Goal: Book appointment/travel/reservation

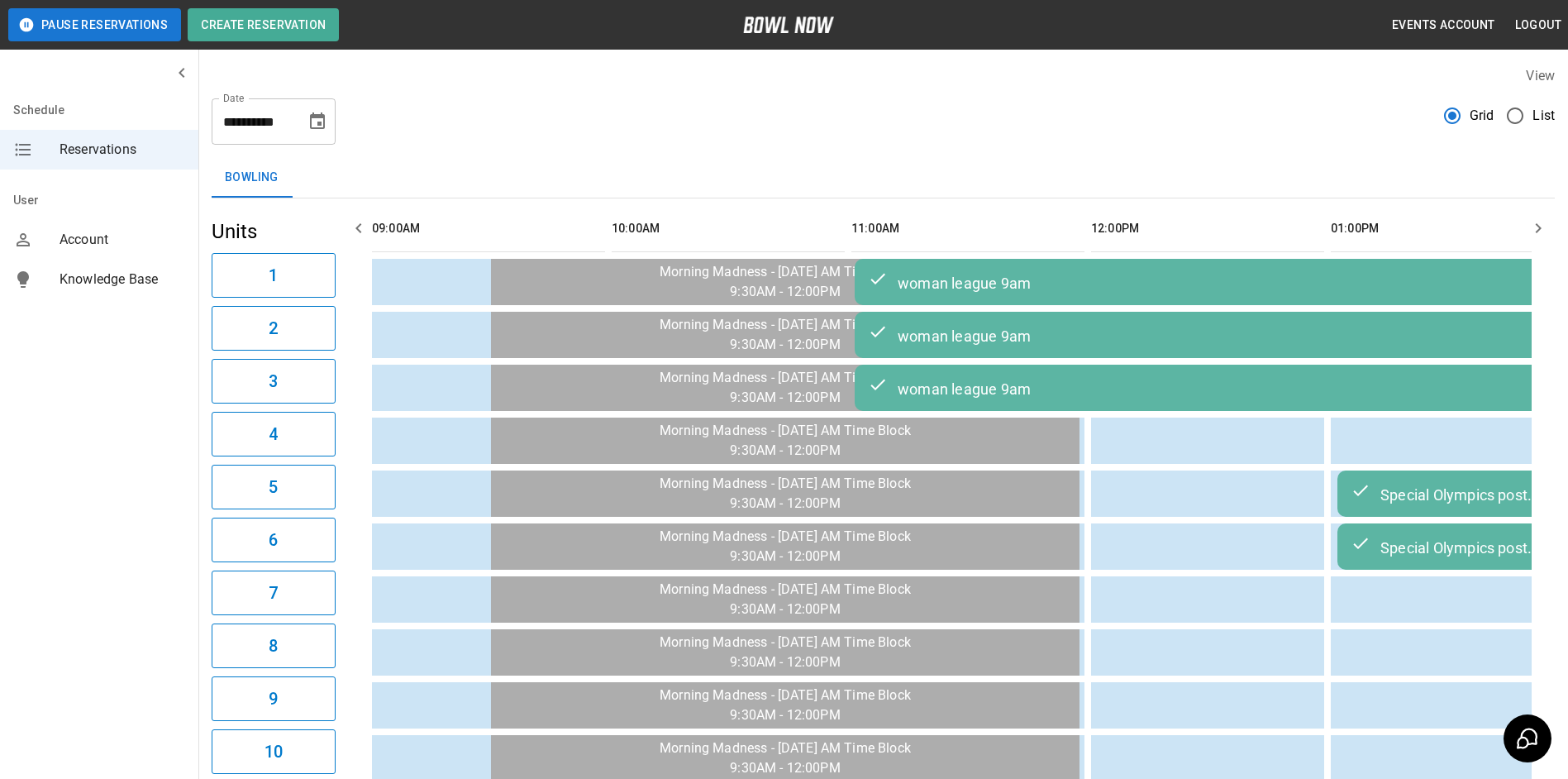
scroll to position [0, 2447]
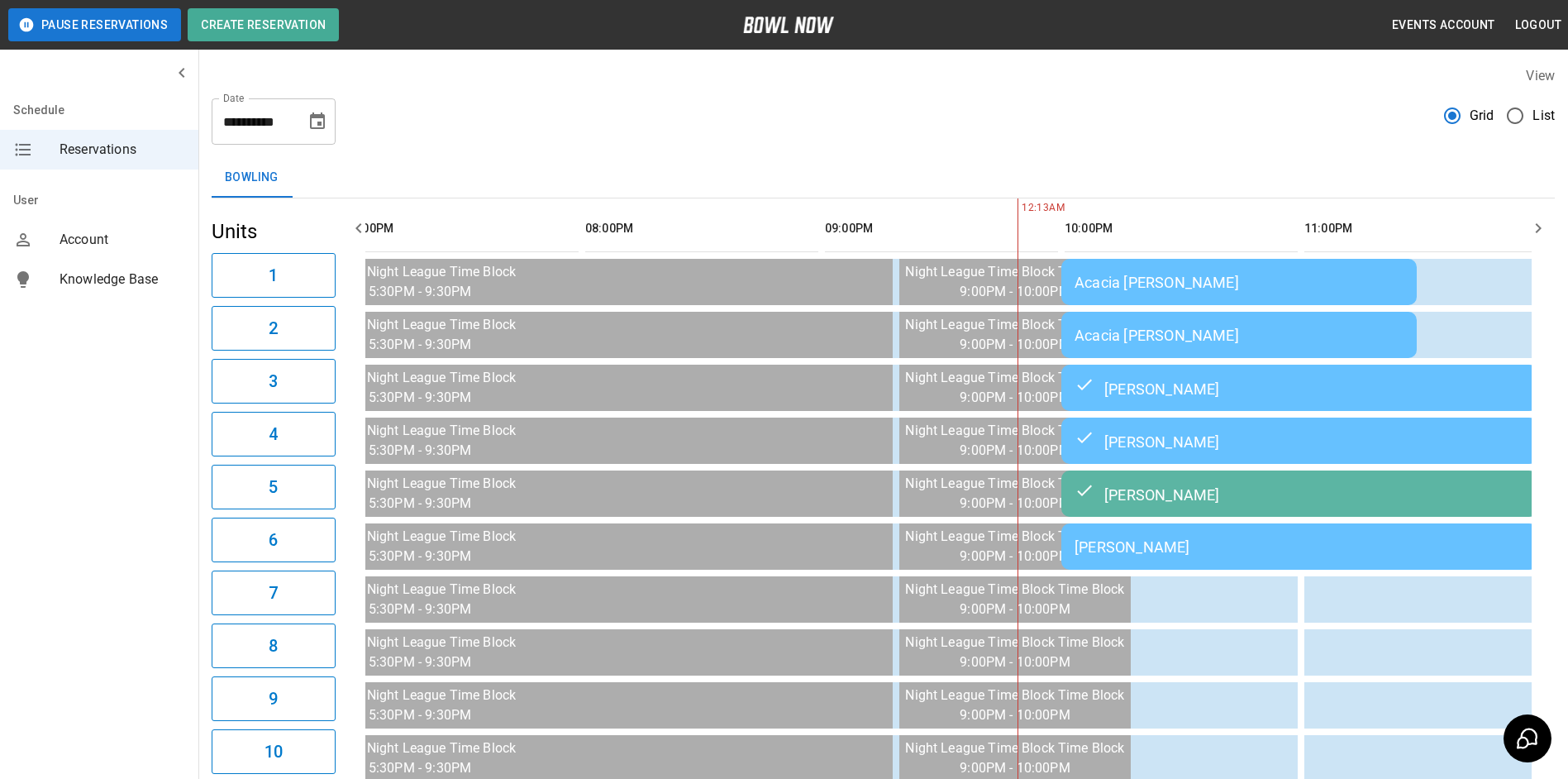
click at [182, 75] on icon "mailbox folders" at bounding box center [181, 72] width 5 height 10
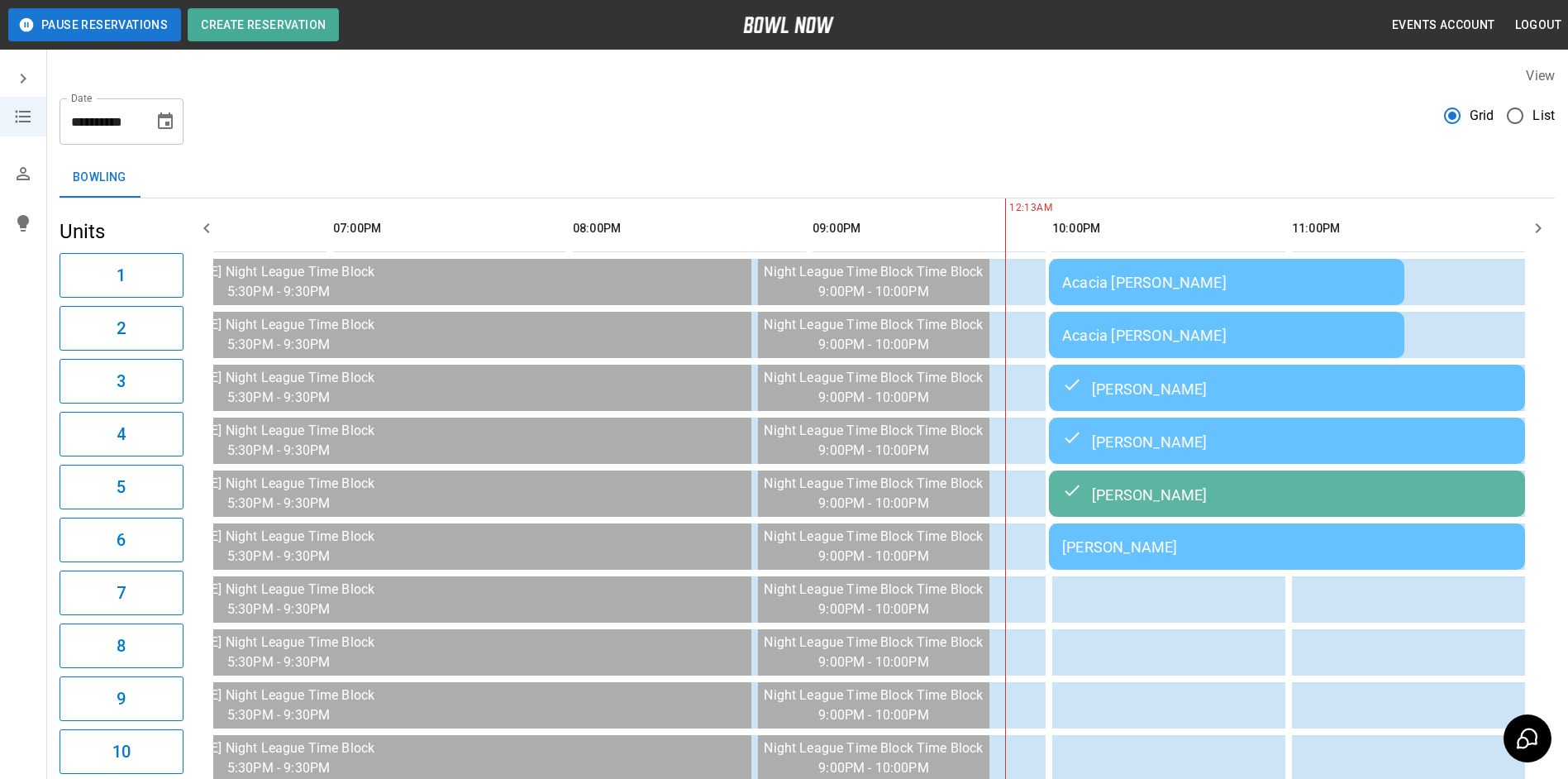
scroll to position [0, 2308]
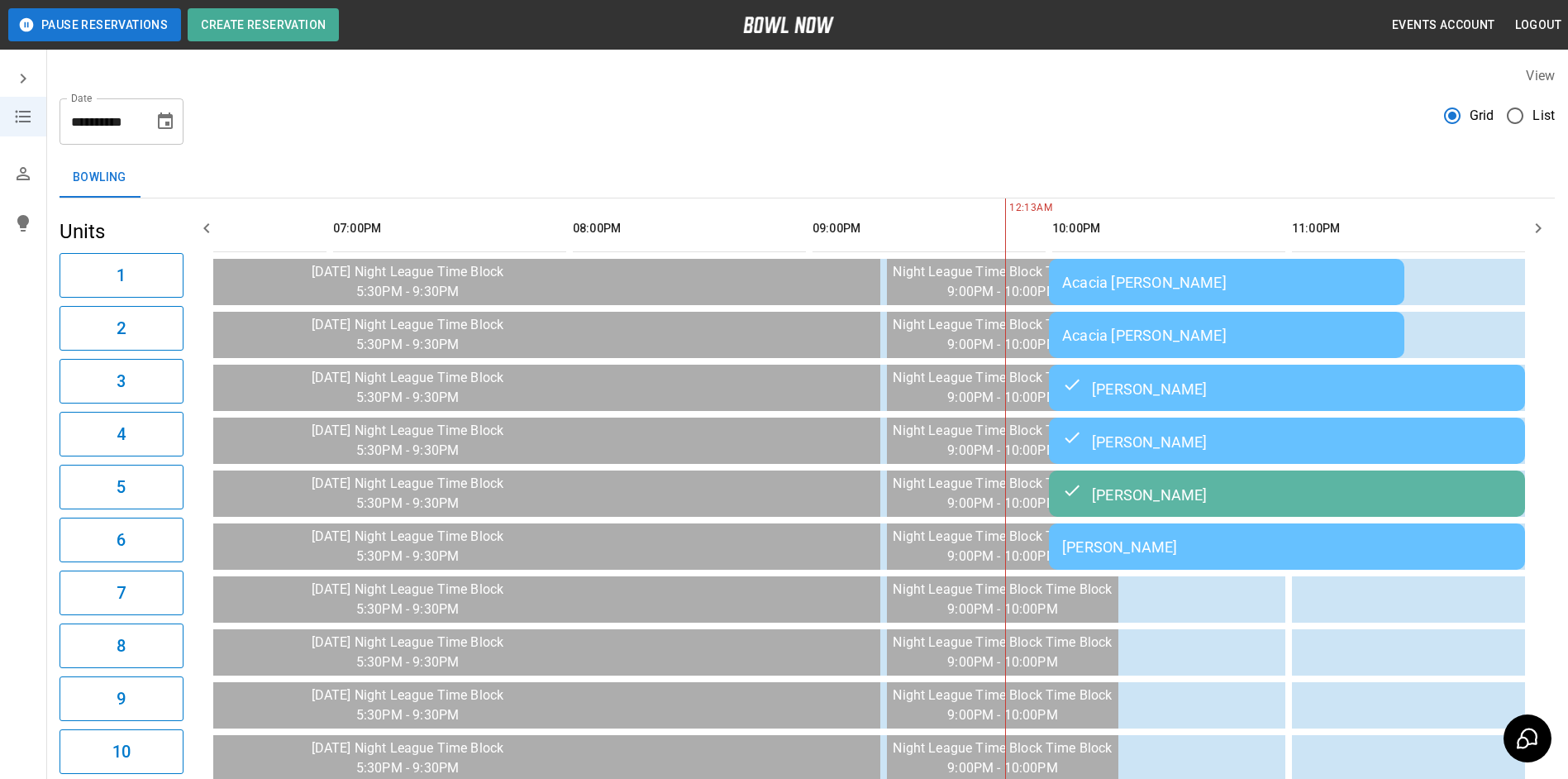
click at [21, 80] on icon "mailbox folders" at bounding box center [23, 79] width 20 height 20
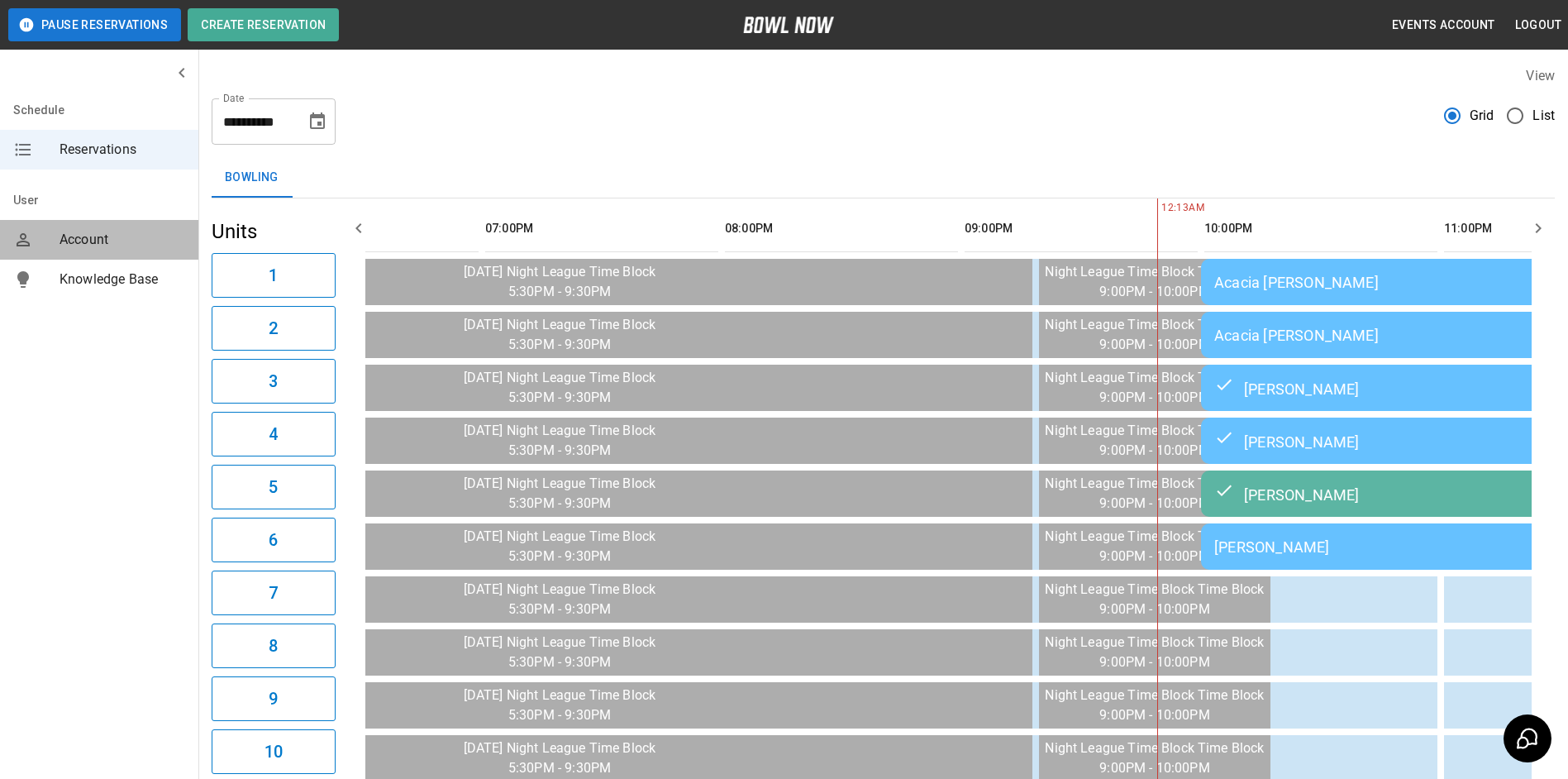
click at [111, 242] on span "Account" at bounding box center [122, 240] width 126 height 20
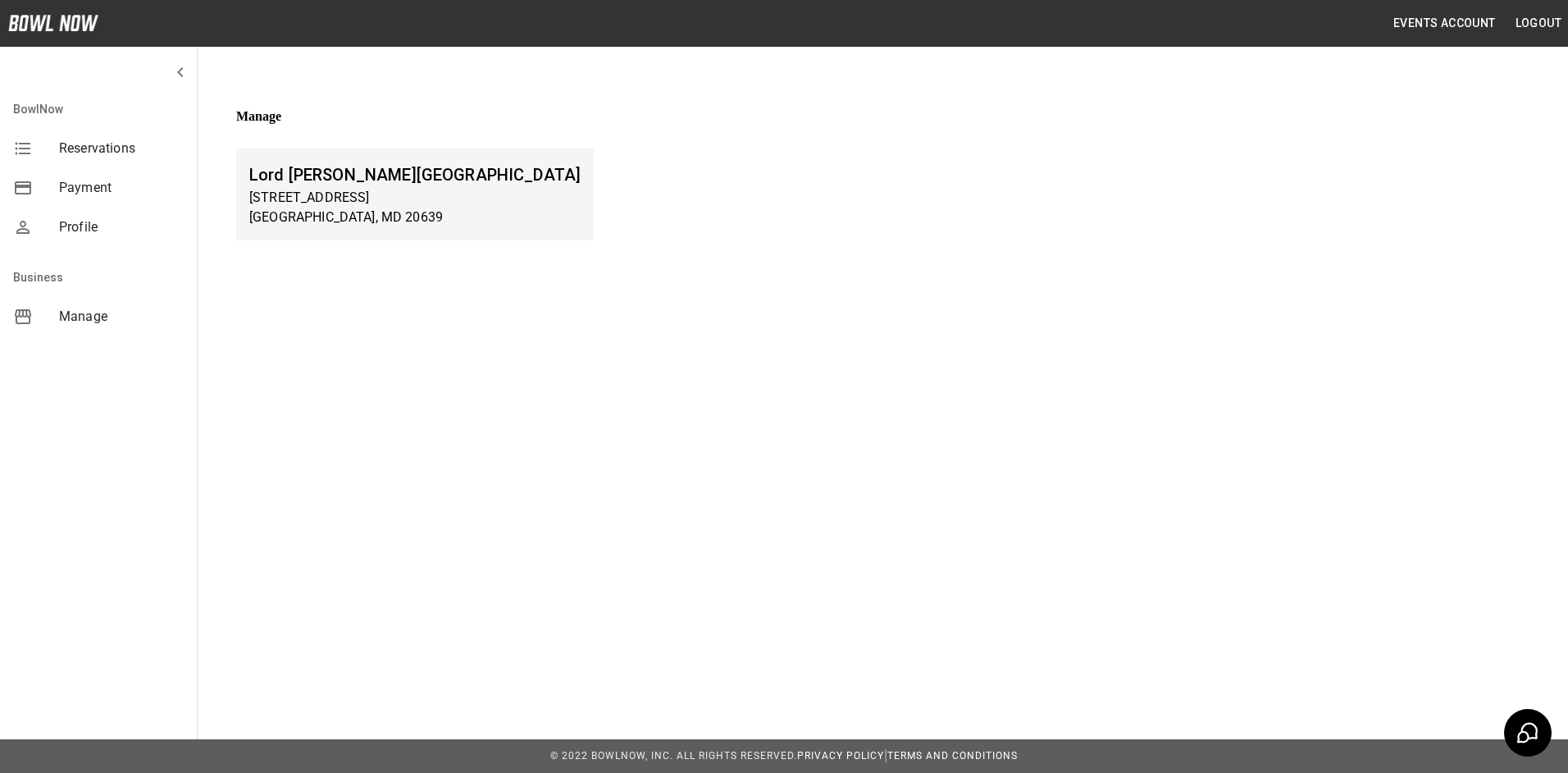
click at [339, 207] on p "[GEOGRAPHIC_DATA], MD 20639" at bounding box center [415, 217] width 331 height 19
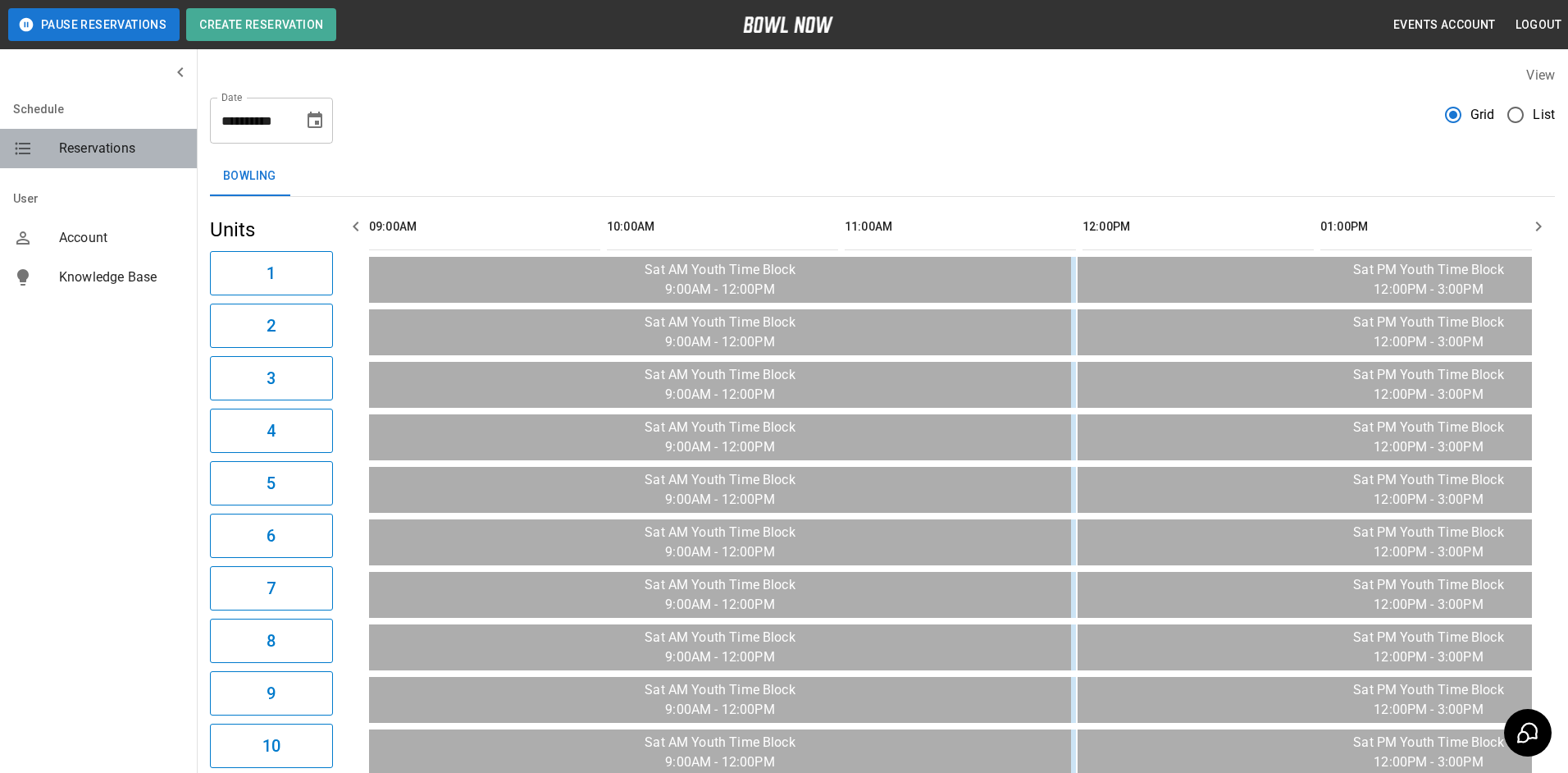
click at [98, 152] on span "Reservations" at bounding box center [121, 149] width 125 height 19
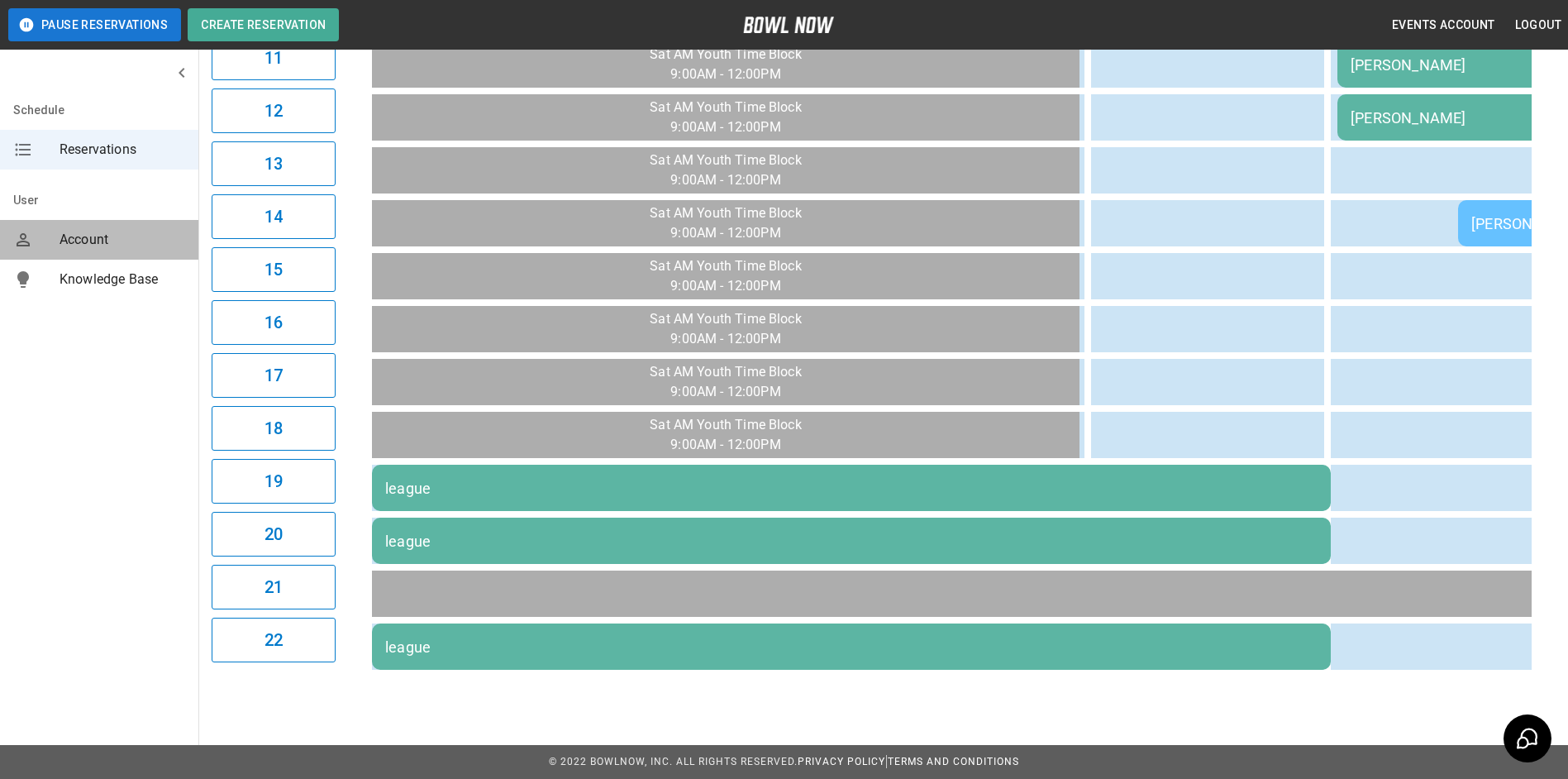
click at [85, 235] on span "Account" at bounding box center [122, 240] width 126 height 20
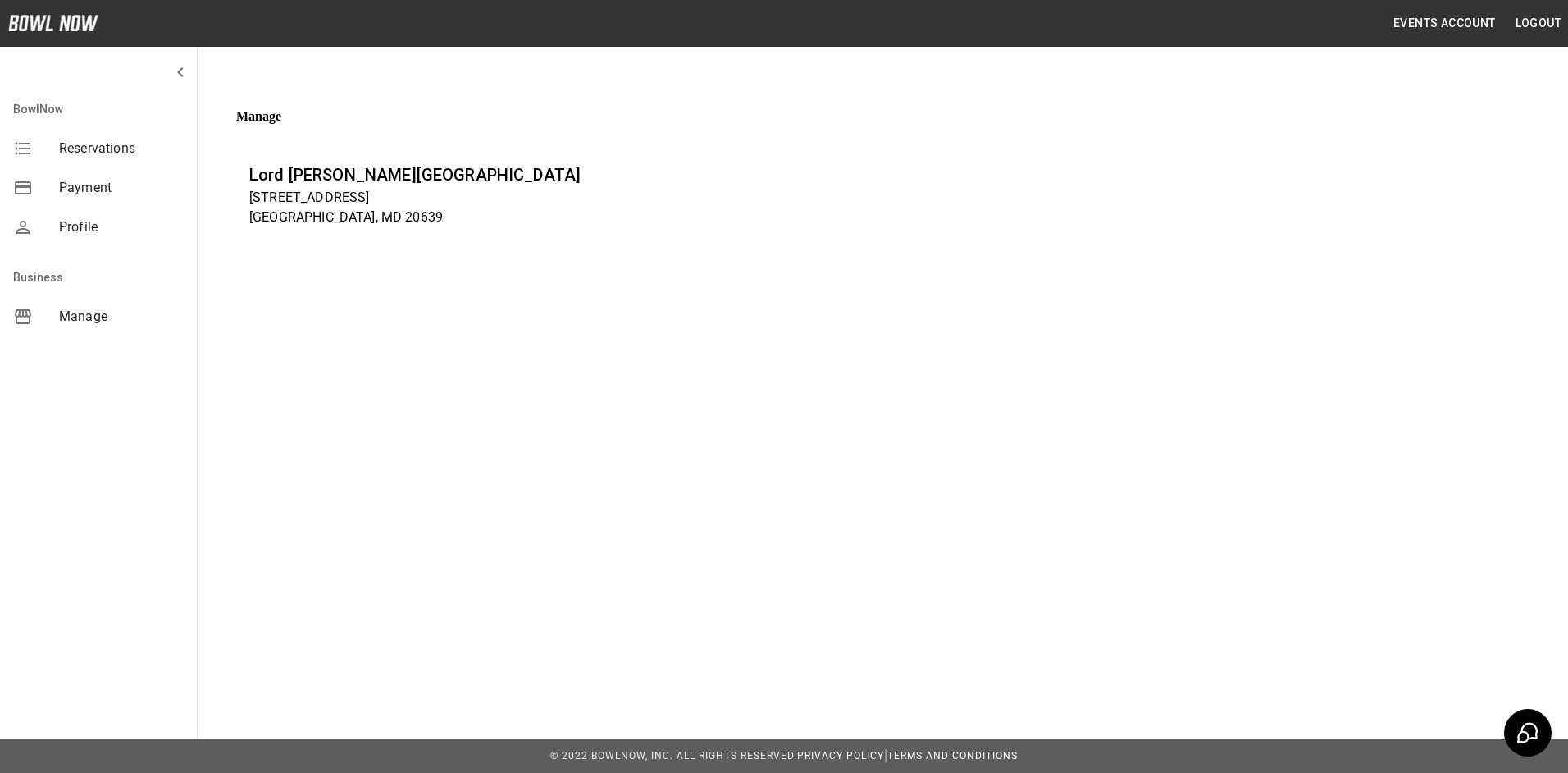
click at [97, 223] on span "Profile" at bounding box center [121, 228] width 125 height 19
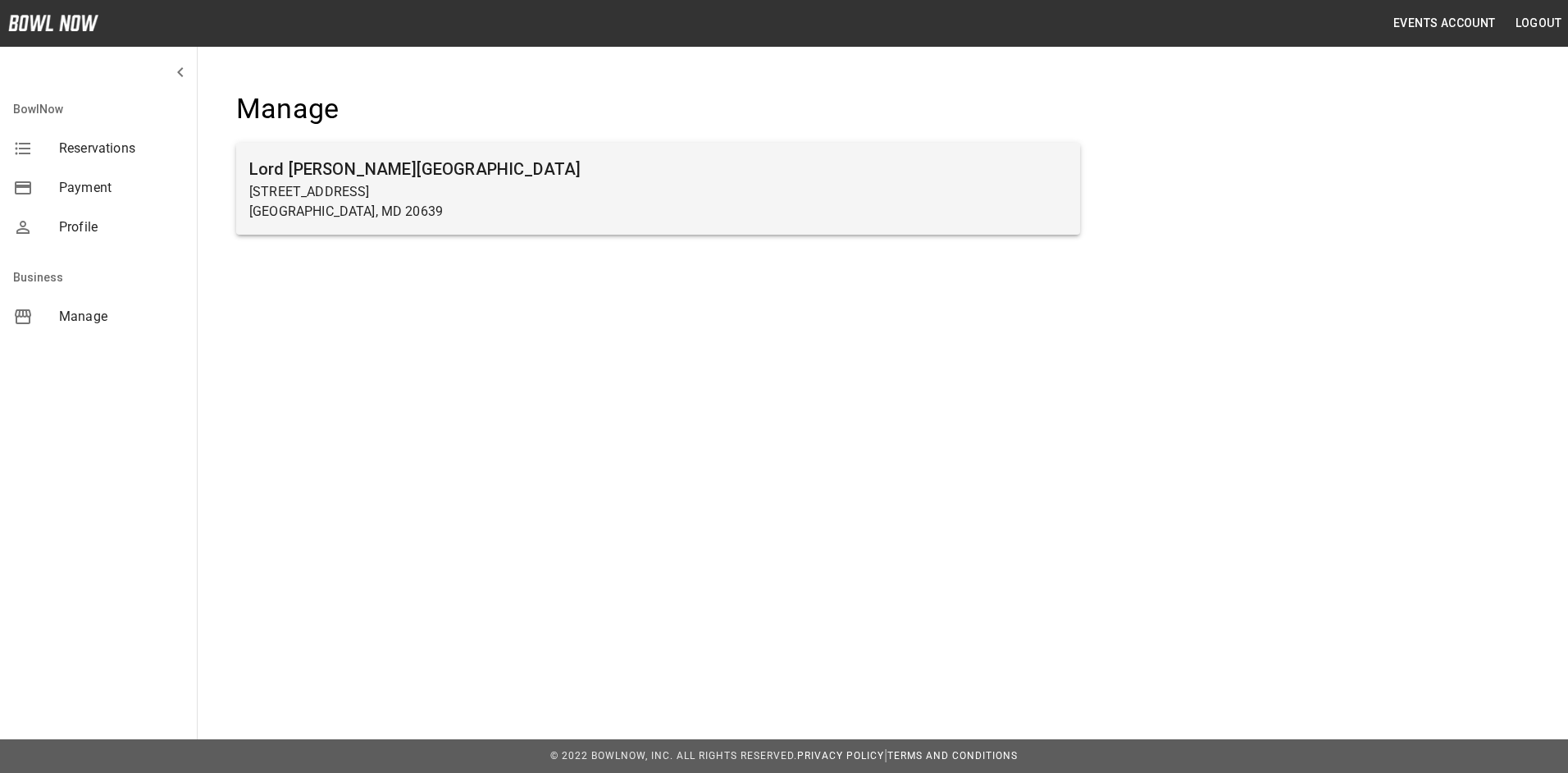
click at [385, 187] on p "[STREET_ADDRESS]" at bounding box center [659, 192] width 818 height 19
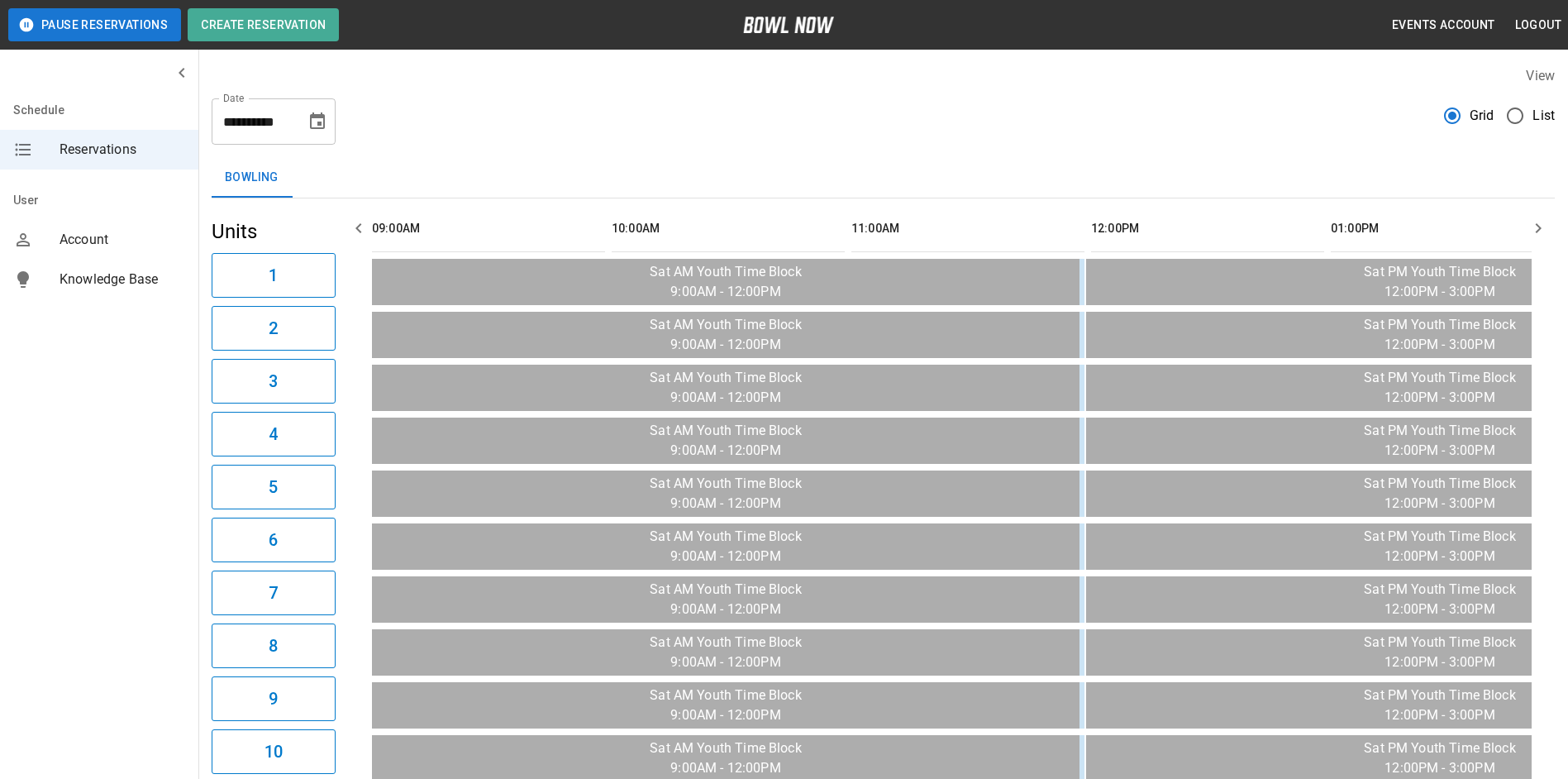
click at [314, 139] on div "**********" at bounding box center [273, 121] width 124 height 46
click at [316, 115] on icon "Choose date, selected date is Sep 27, 2025" at bounding box center [317, 120] width 15 height 17
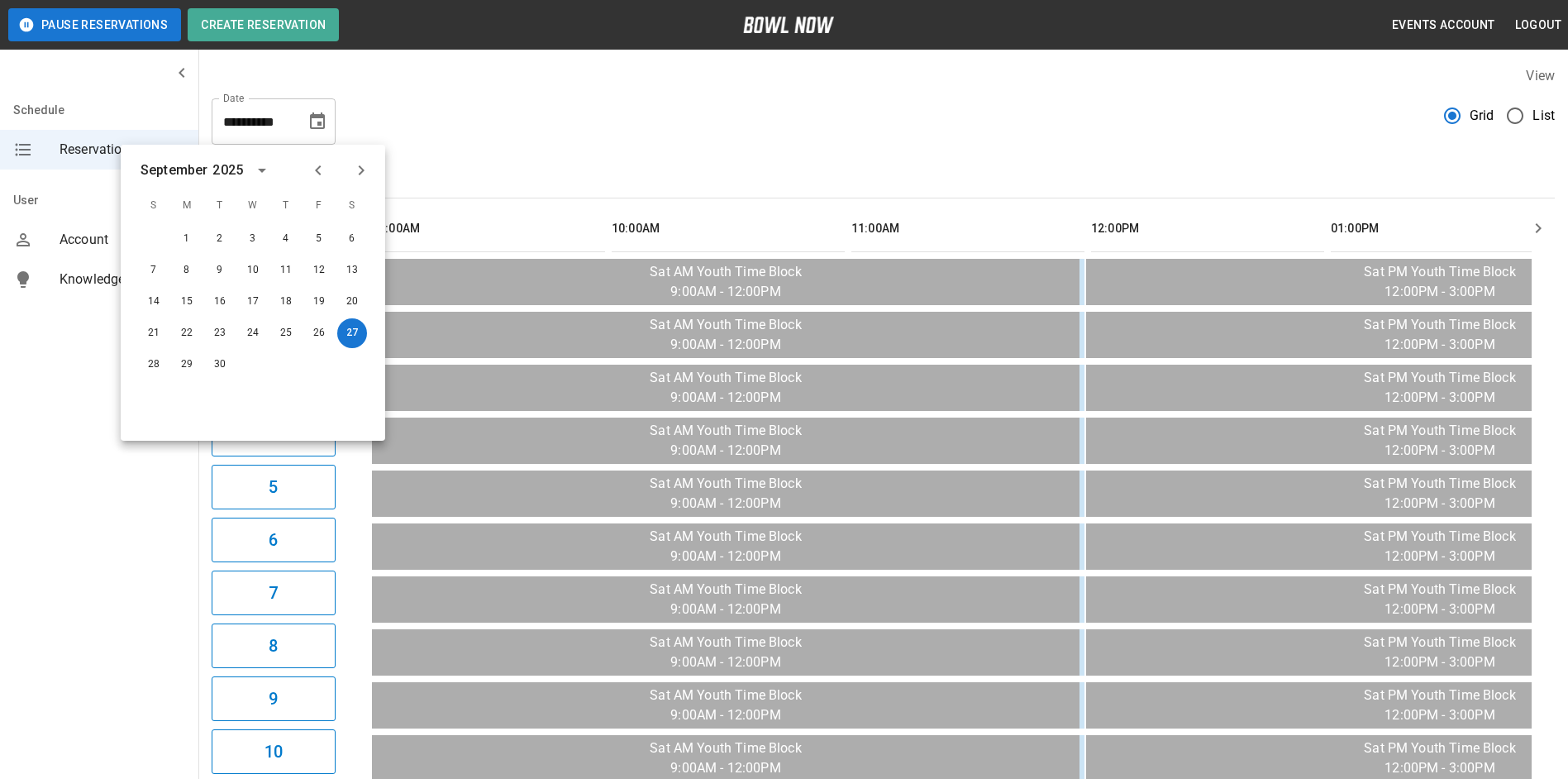
scroll to position [0, 0]
click at [324, 326] on button "26" at bounding box center [318, 333] width 29 height 29
click at [320, 334] on button "26" at bounding box center [318, 333] width 29 height 29
type input "**********"
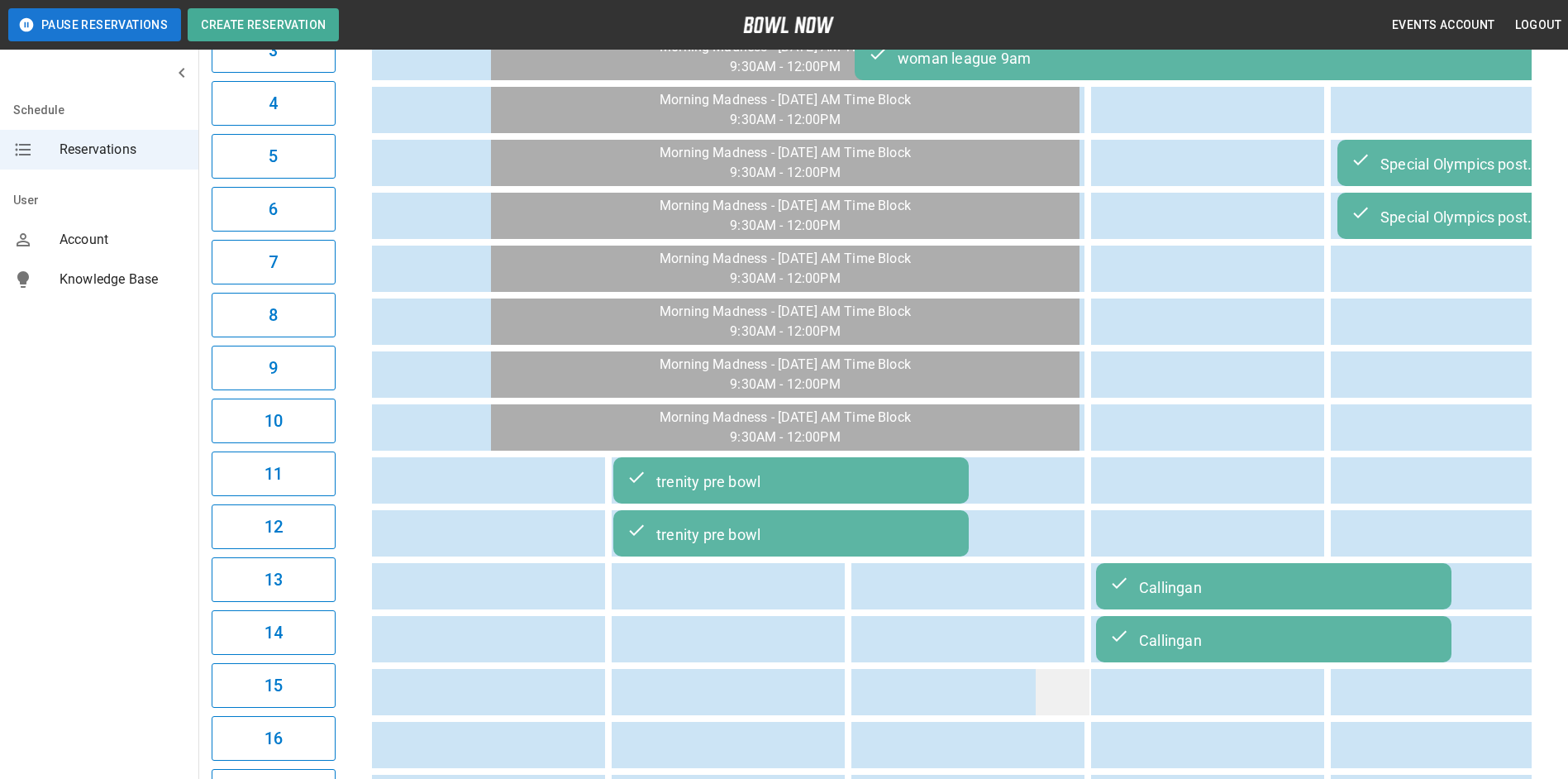
drag, startPoint x: 1083, startPoint y: 672, endPoint x: 1066, endPoint y: 667, distance: 17.7
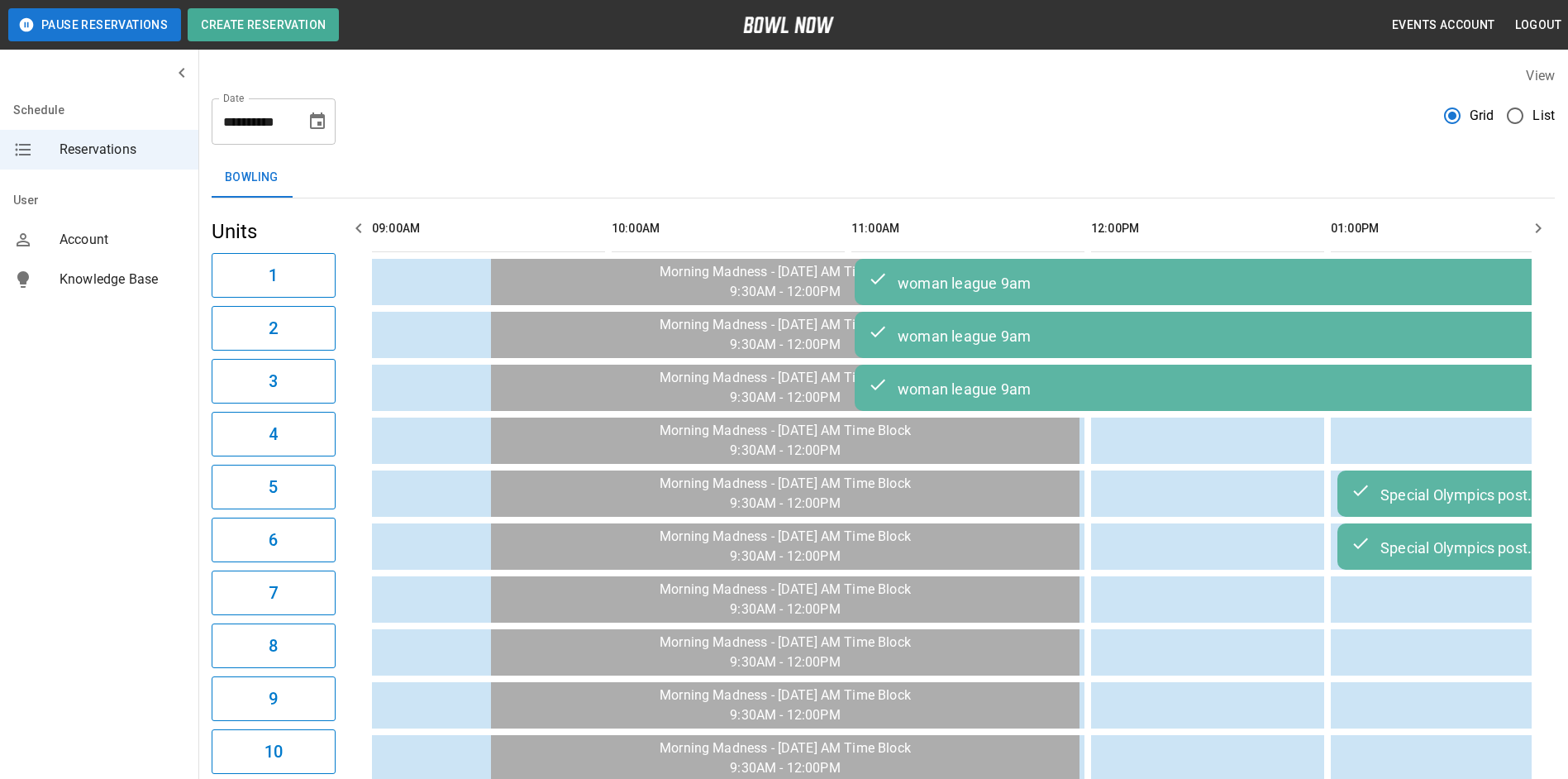
click at [1539, 229] on icon "button" at bounding box center [1538, 228] width 5 height 10
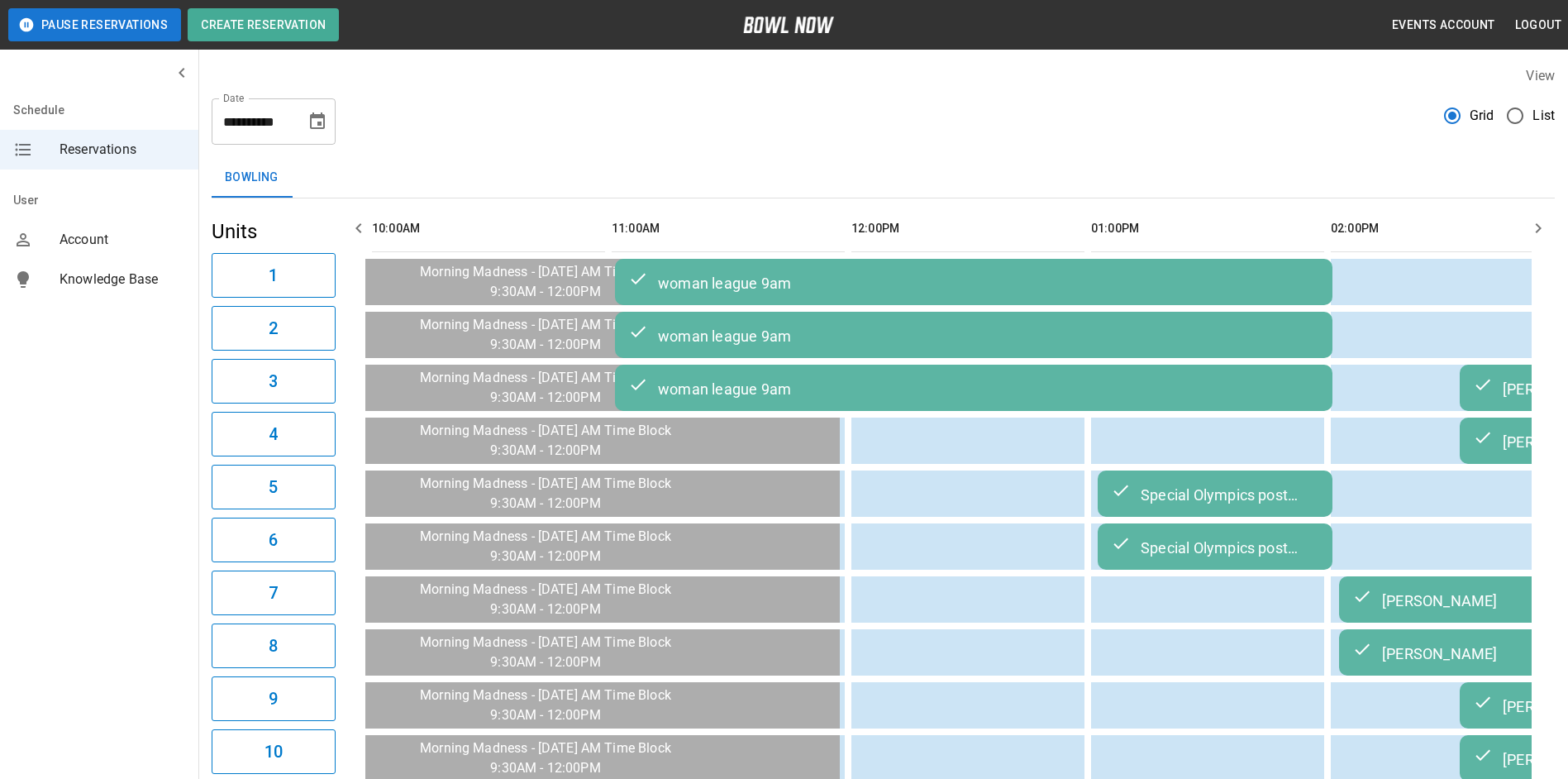
click at [1539, 229] on icon "button" at bounding box center [1538, 228] width 5 height 10
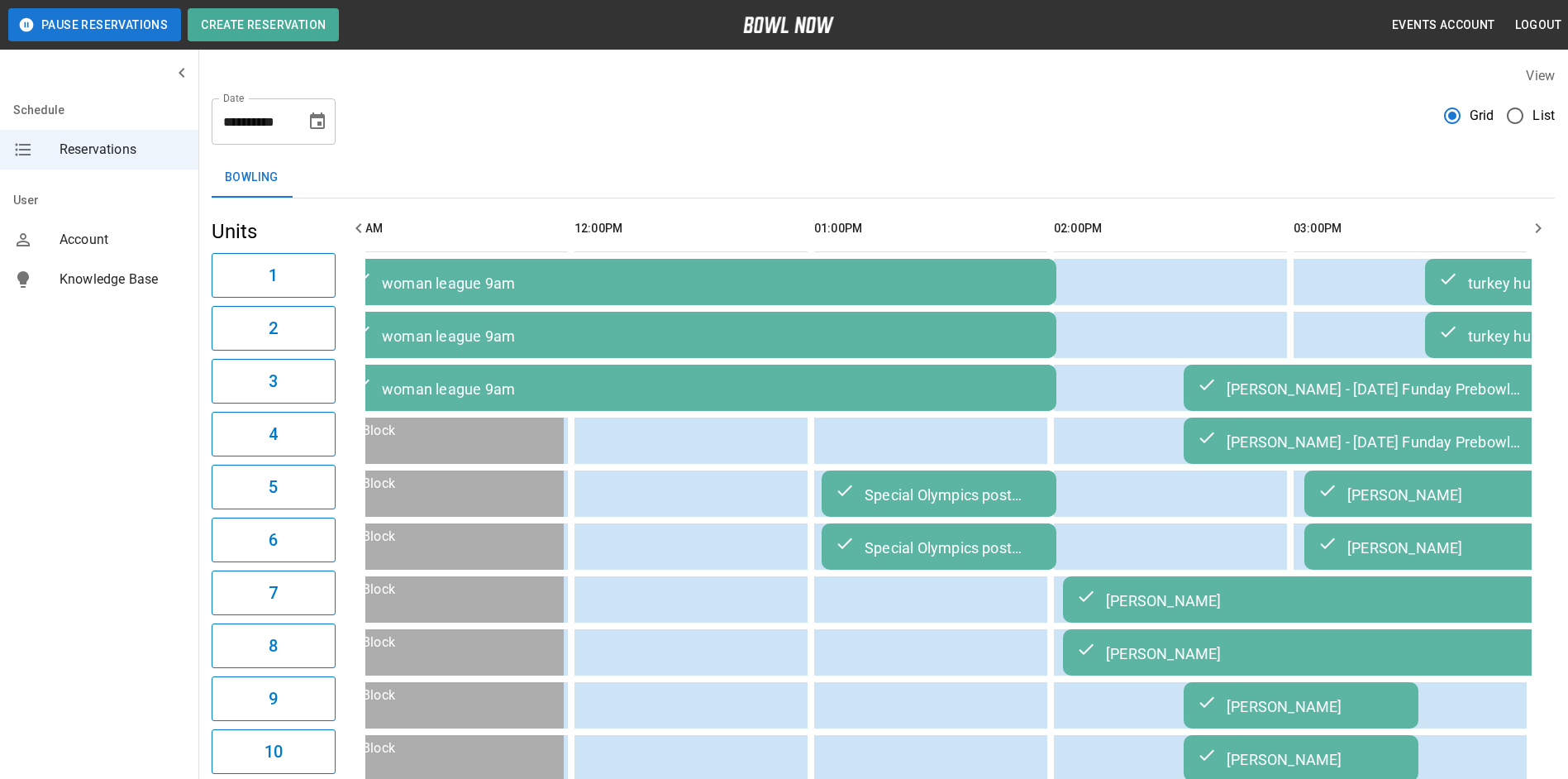
click at [1539, 229] on icon "button" at bounding box center [1538, 228] width 5 height 10
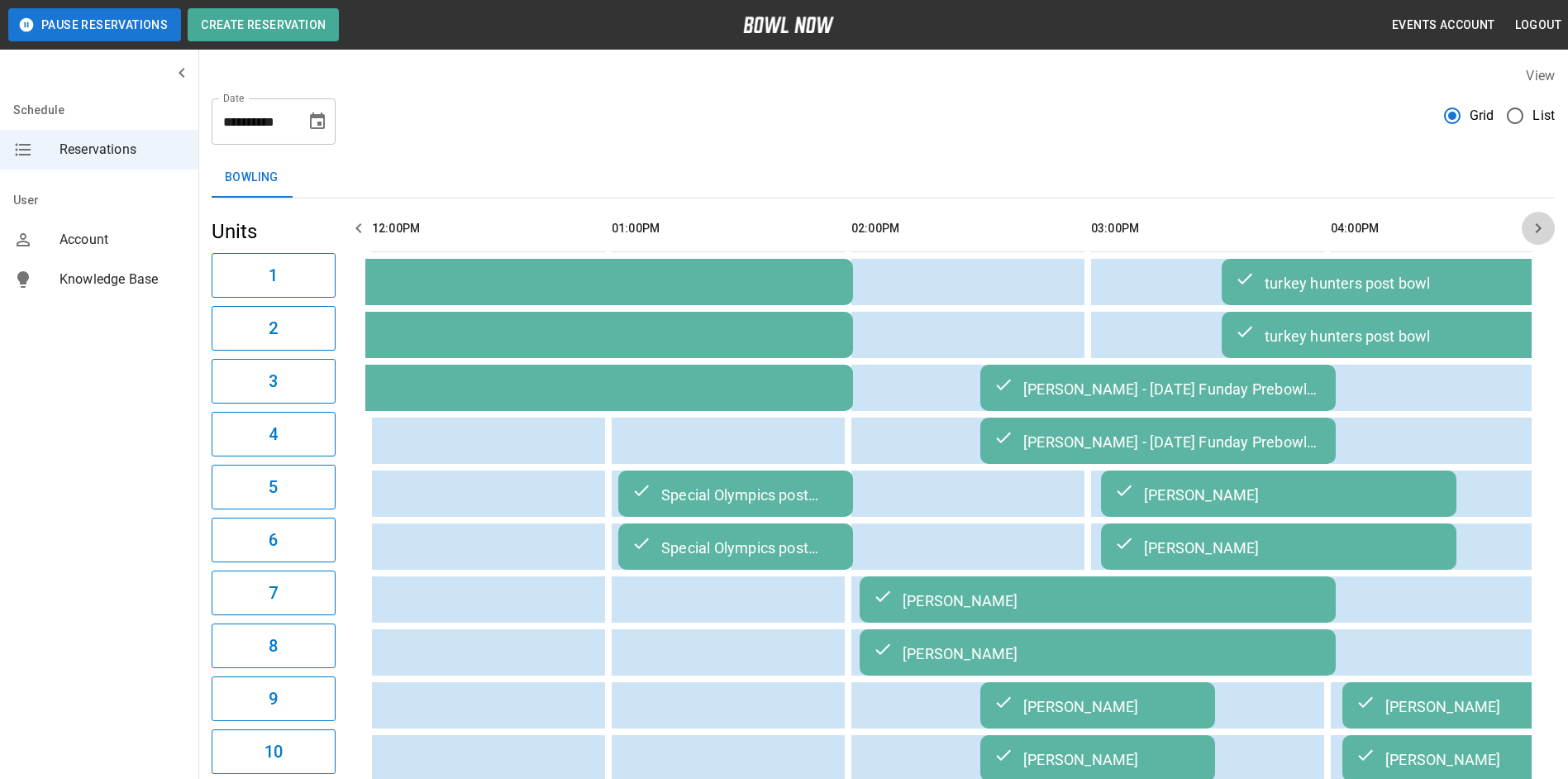
click at [1539, 229] on icon "button" at bounding box center [1538, 228] width 5 height 10
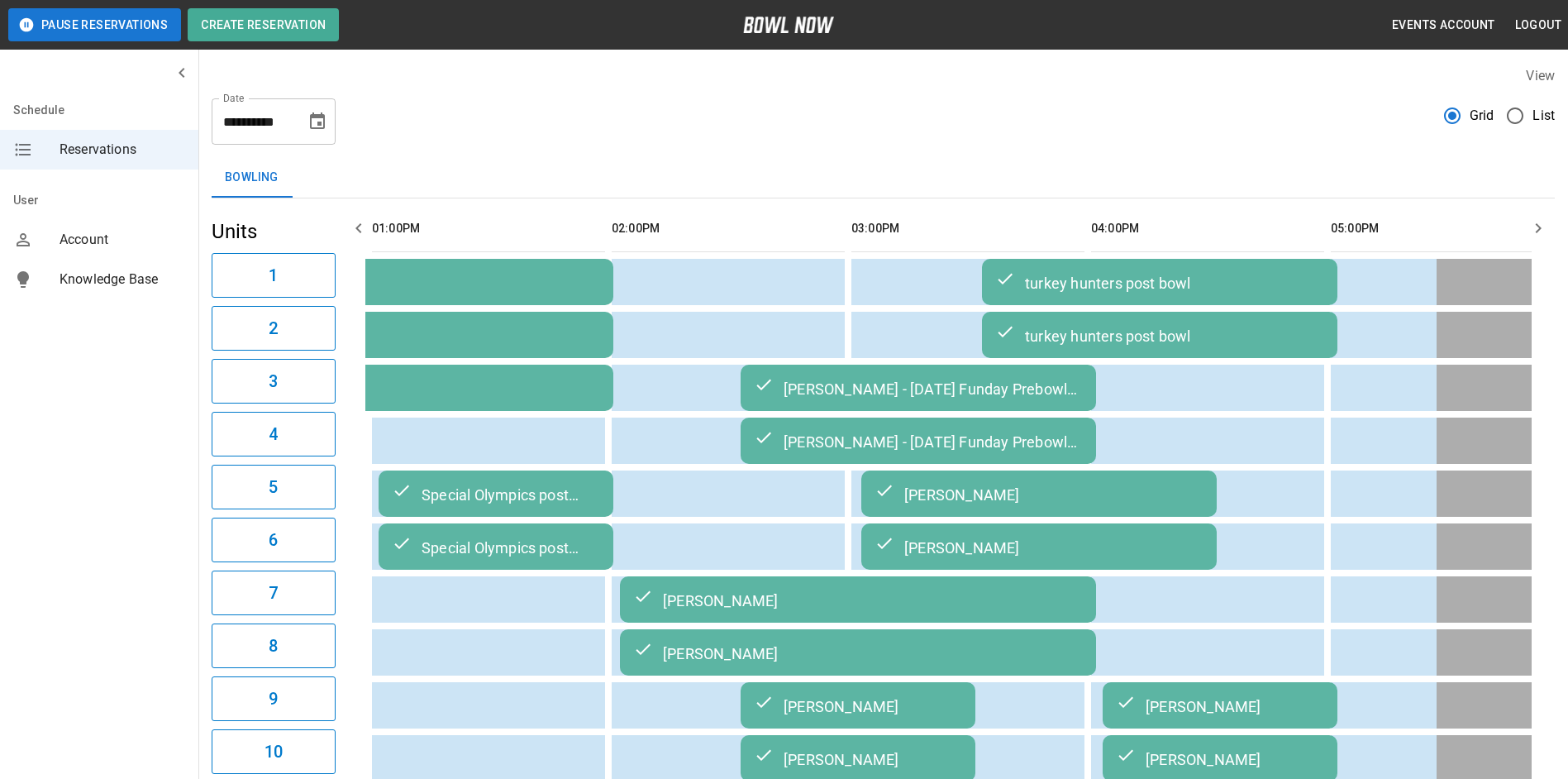
click at [1539, 229] on icon "button" at bounding box center [1538, 228] width 5 height 10
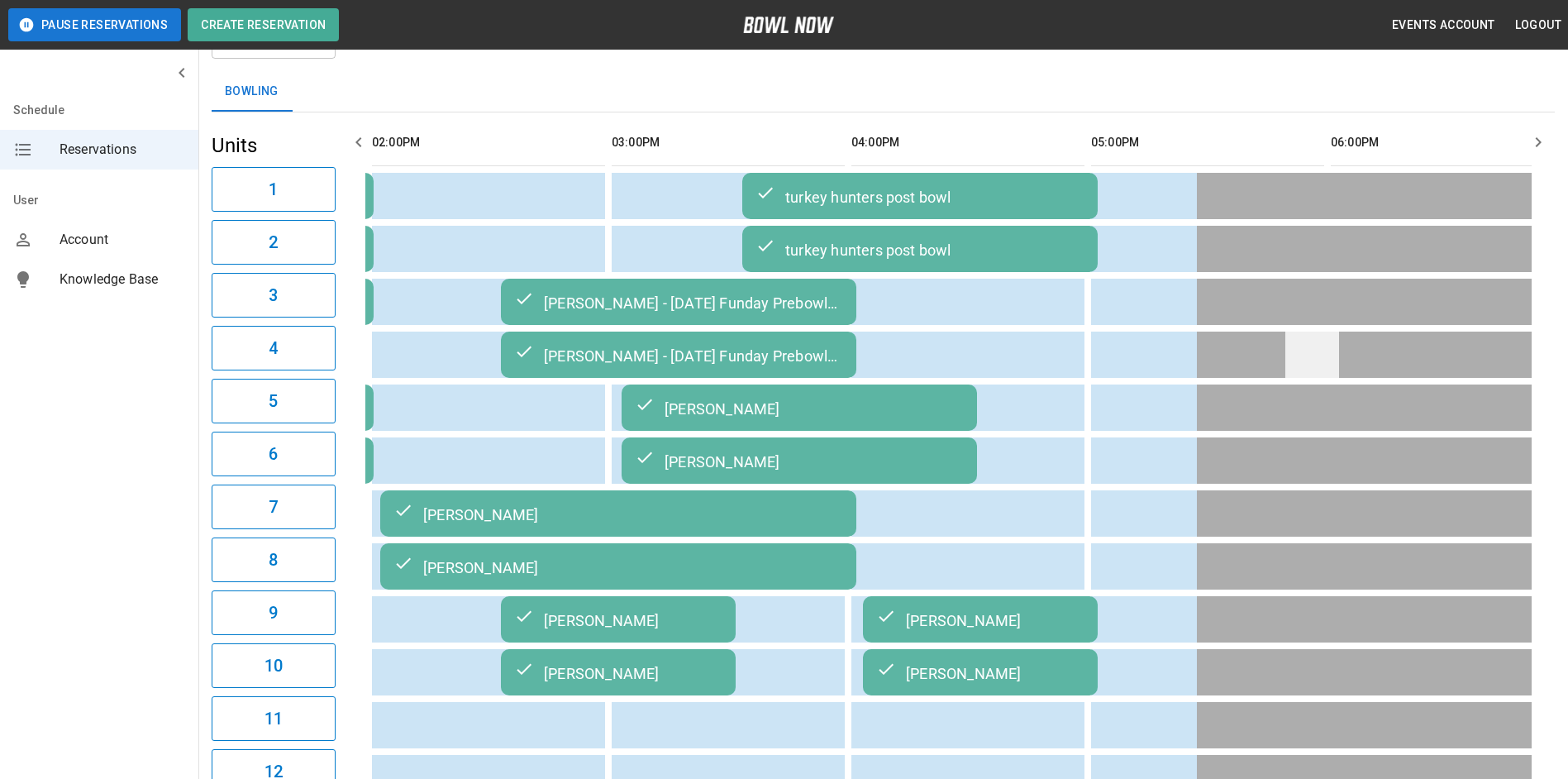
scroll to position [165, 0]
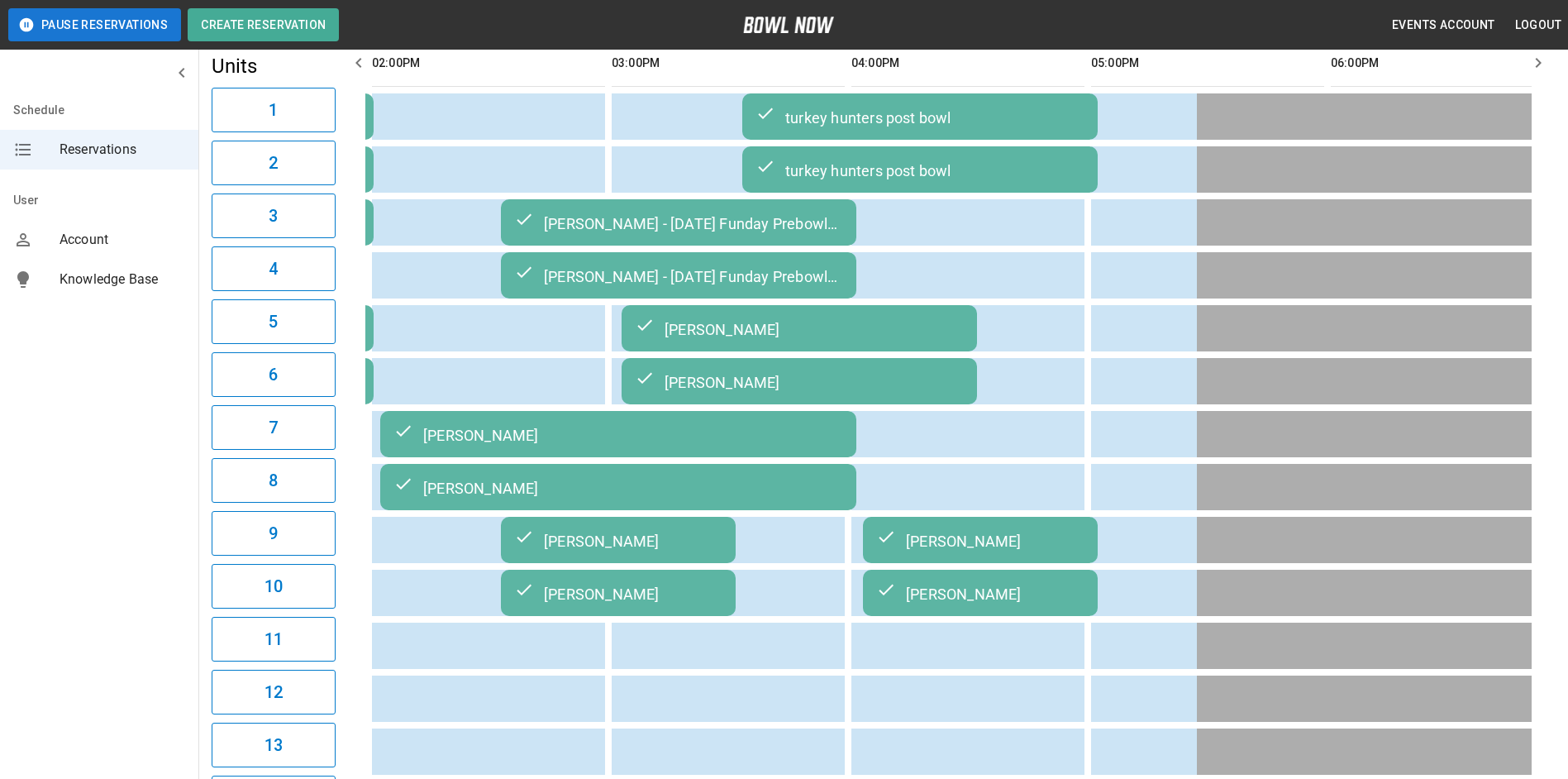
click at [1316, 142] on table "woman league 9am turkey hunters post bowl Acacia Flores woman league 9am turkey…" at bounding box center [979, 645] width 3626 height 1224
click at [1316, 128] on td "sticky table" at bounding box center [1312, 117] width 54 height 46
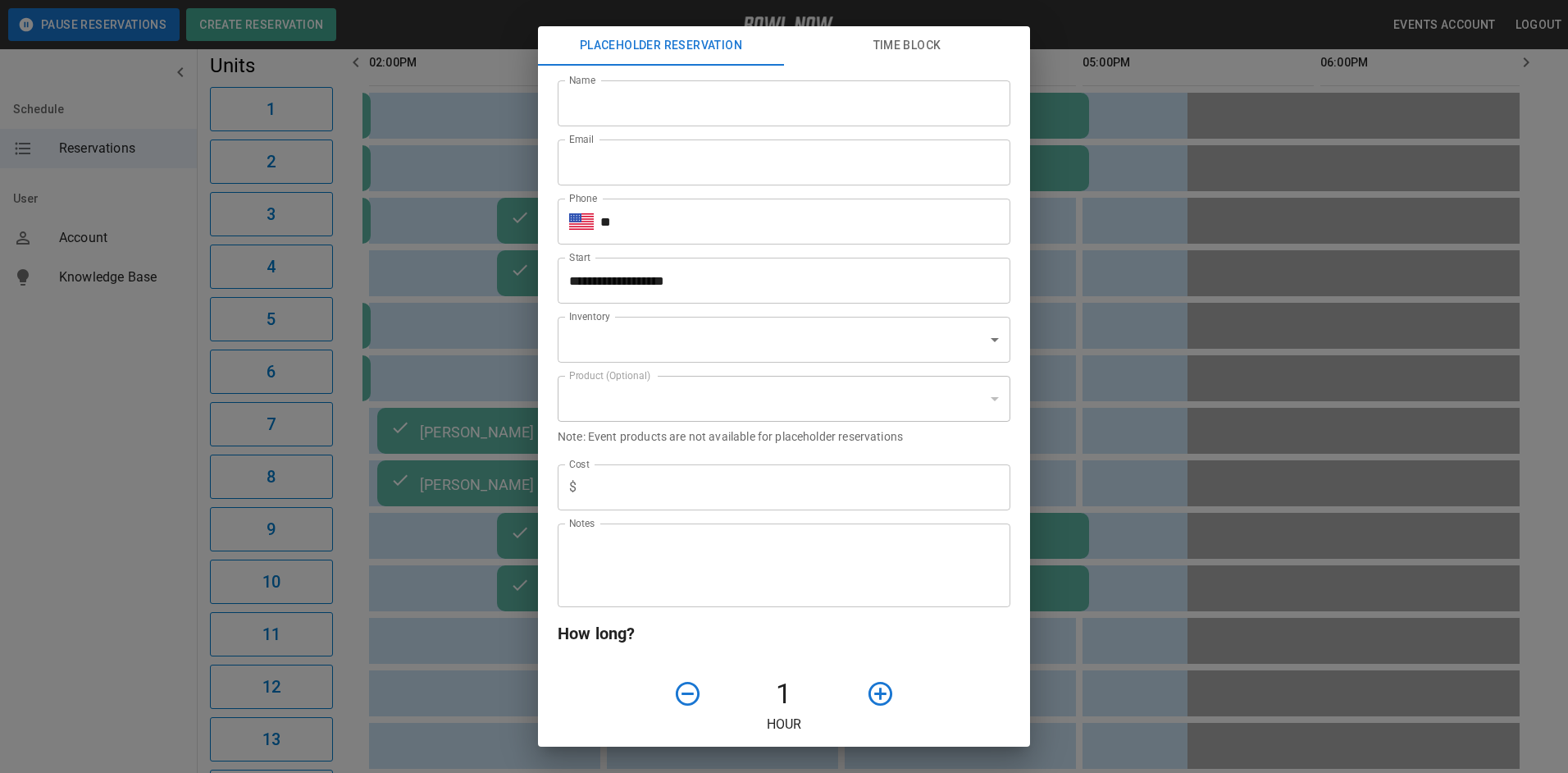
type input "**********"
click at [1126, 393] on div "**********" at bounding box center [784, 386] width 1568 height 773
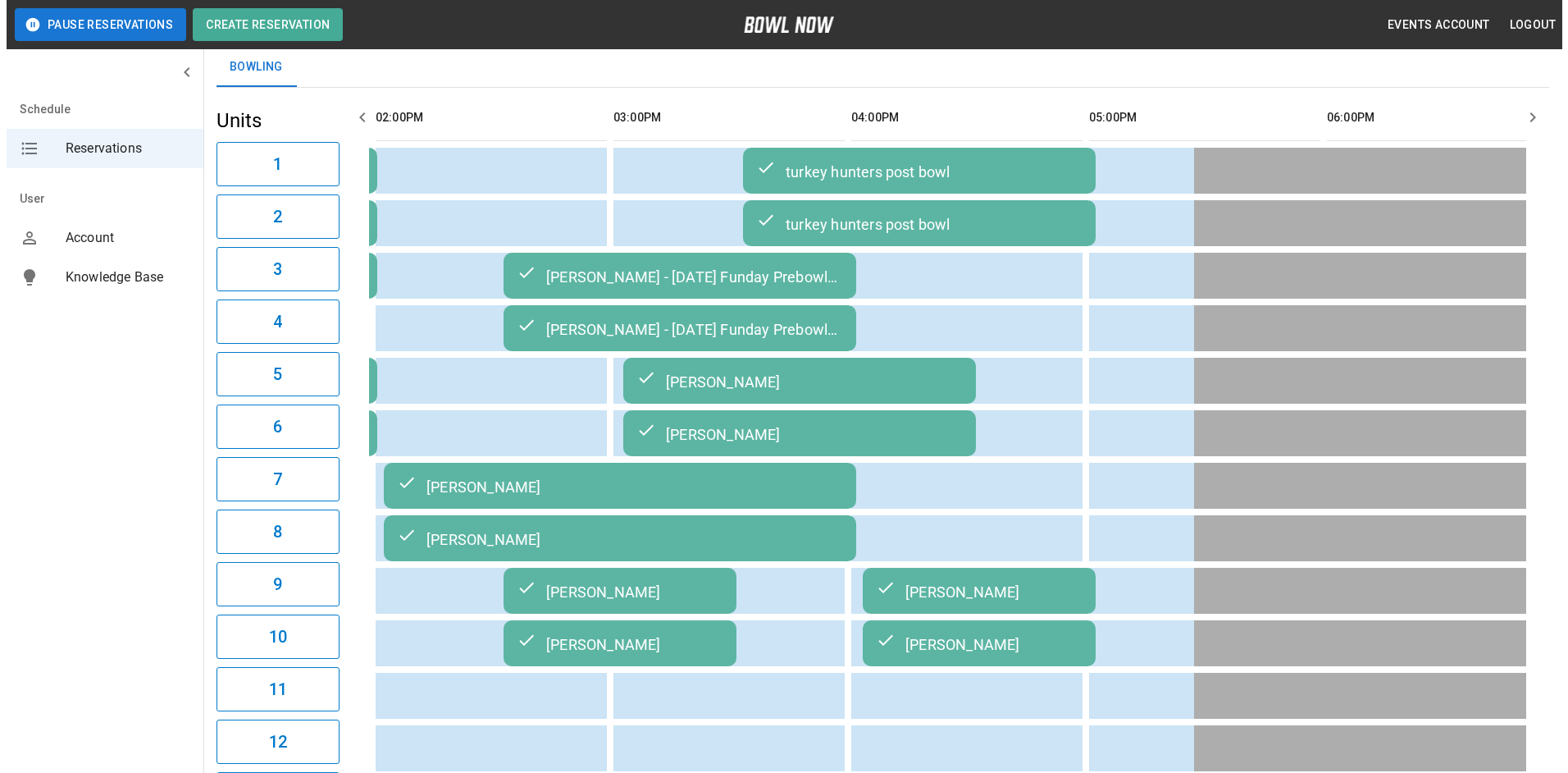
scroll to position [82, 0]
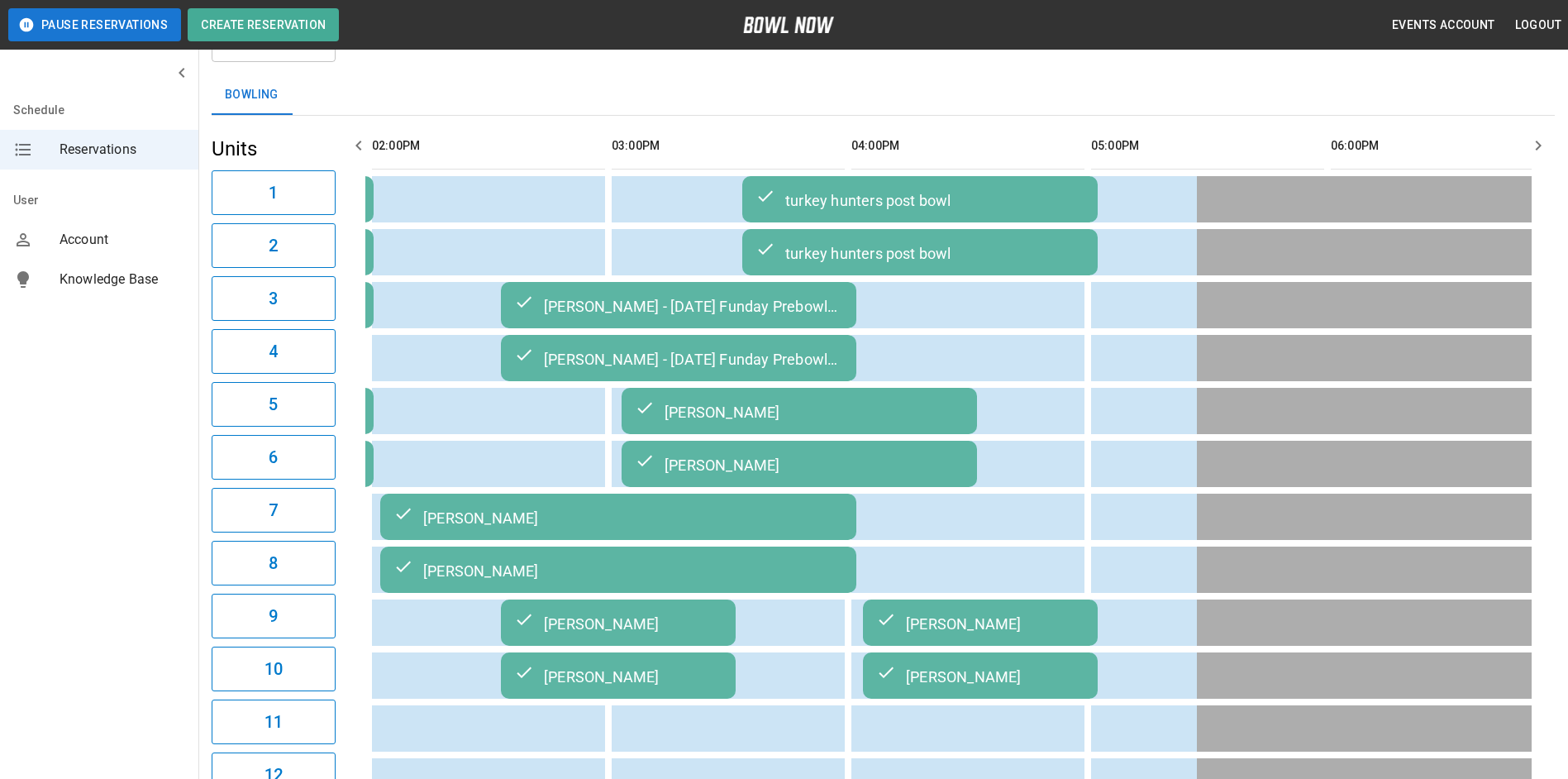
click at [882, 192] on div "turkey hunters post bowl" at bounding box center [920, 199] width 329 height 20
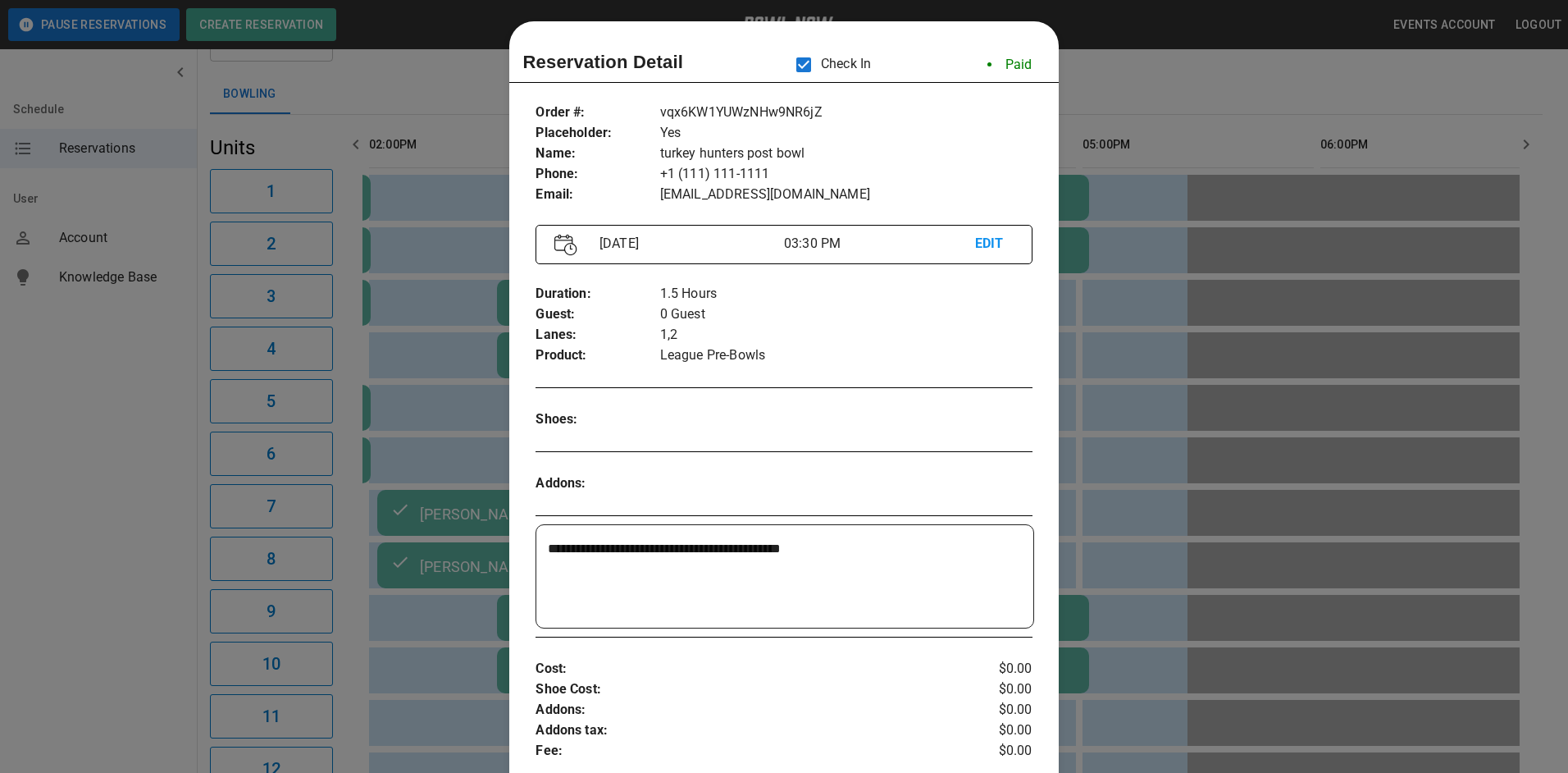
scroll to position [0, 0]
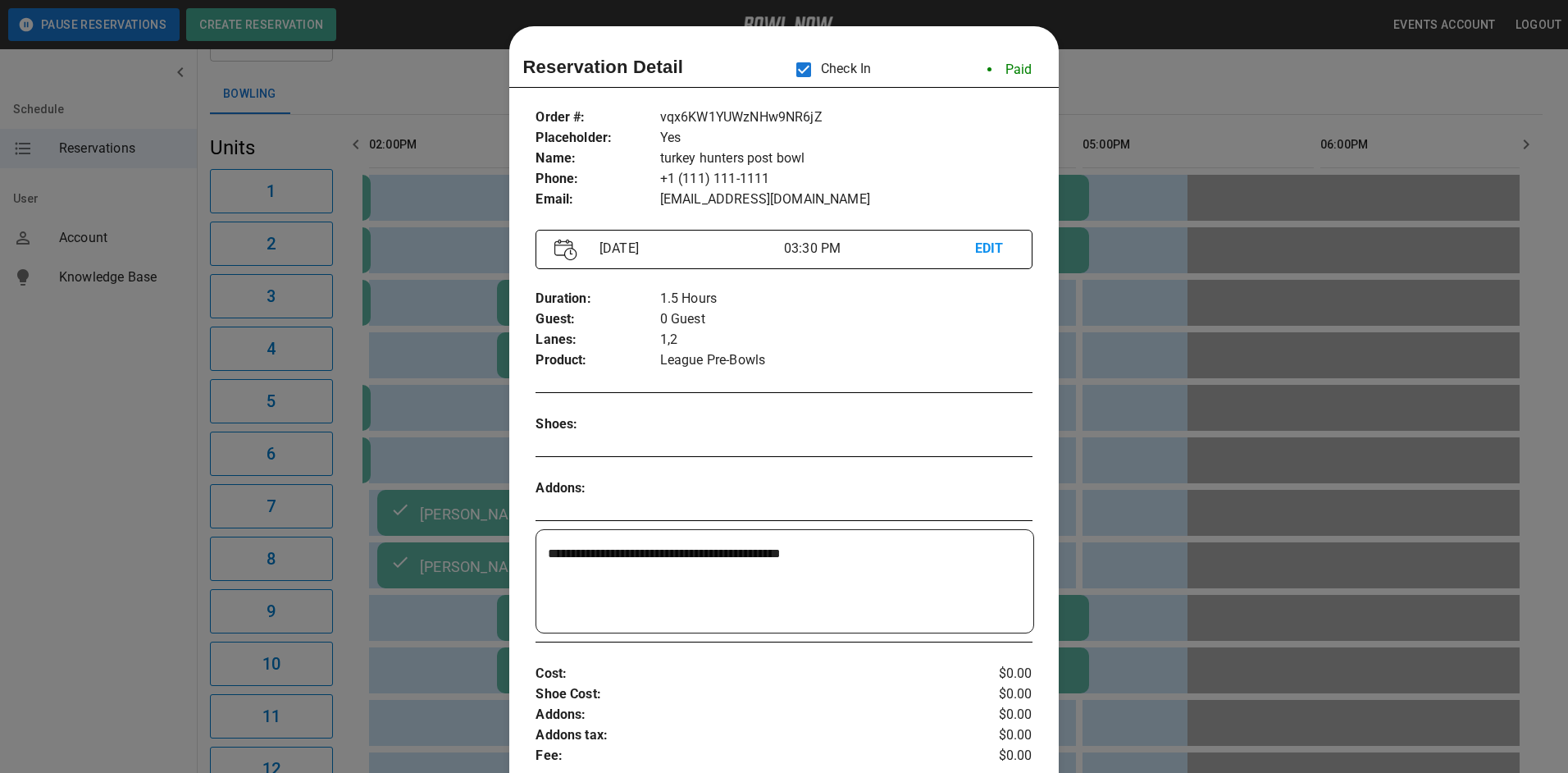
click at [1131, 64] on div at bounding box center [784, 386] width 1568 height 773
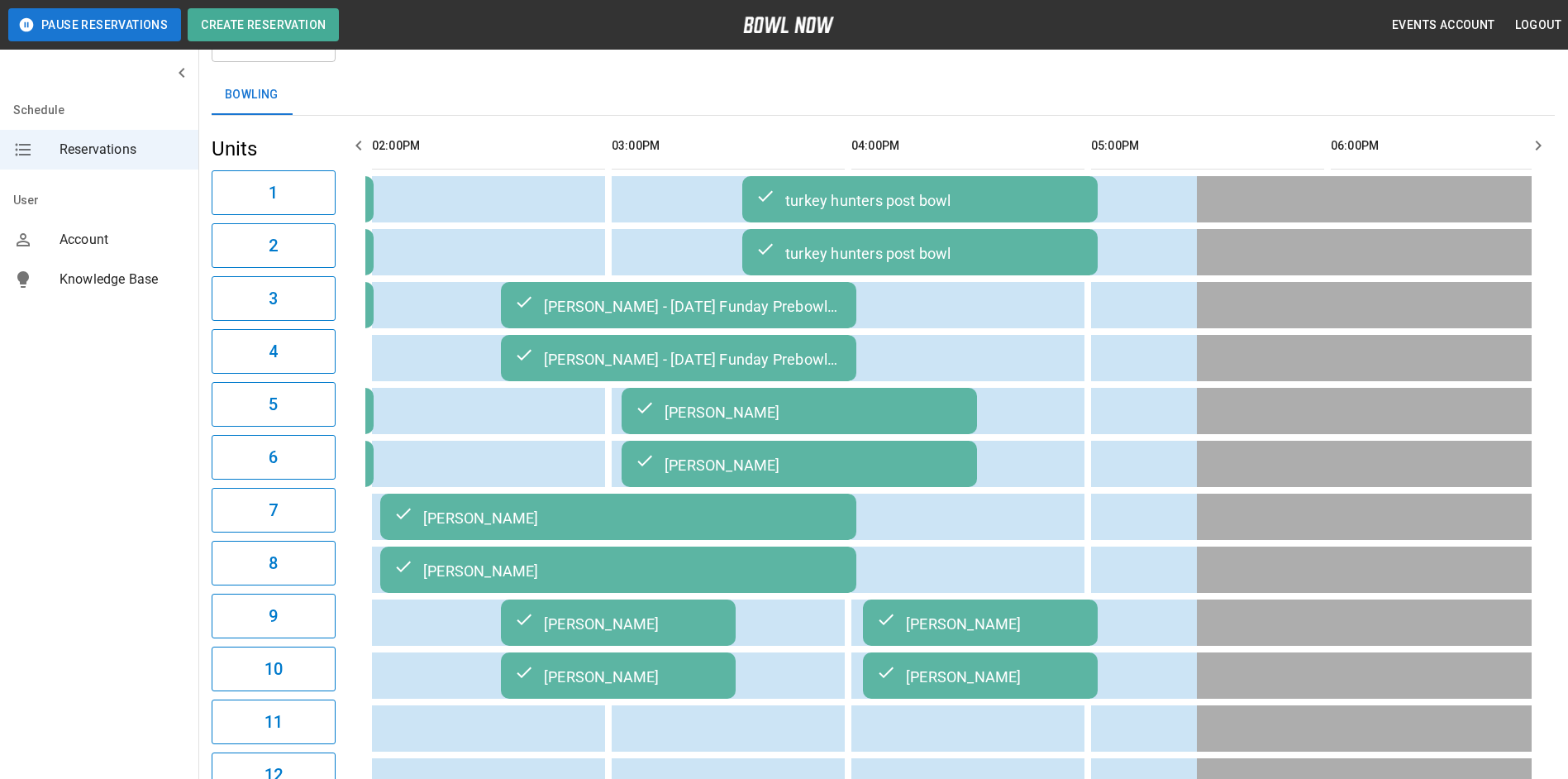
drag, startPoint x: 1069, startPoint y: 320, endPoint x: 870, endPoint y: 195, distance: 235.0
click at [870, 195] on div "turkey hunters post bowl" at bounding box center [920, 199] width 329 height 20
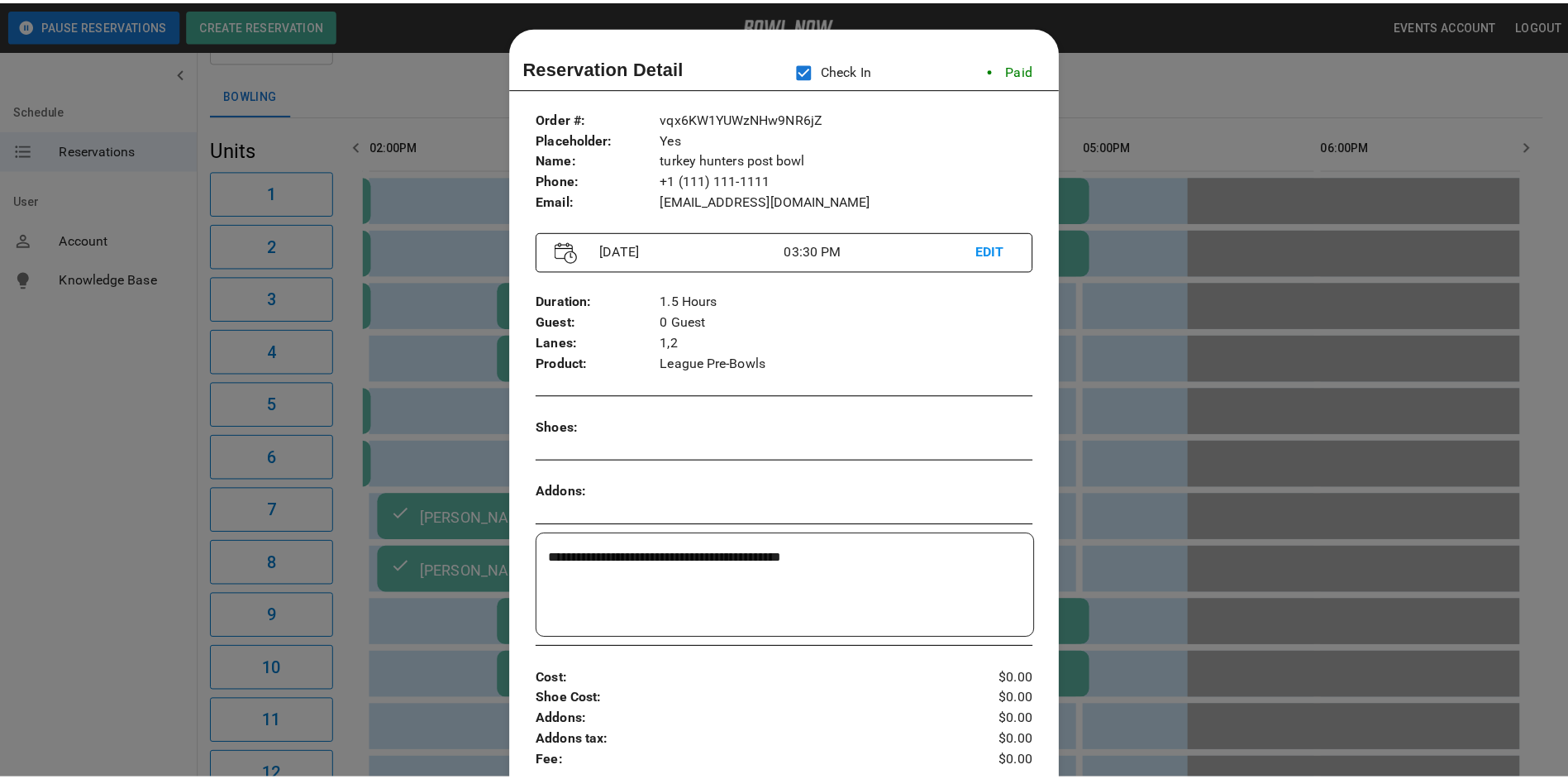
scroll to position [27, 0]
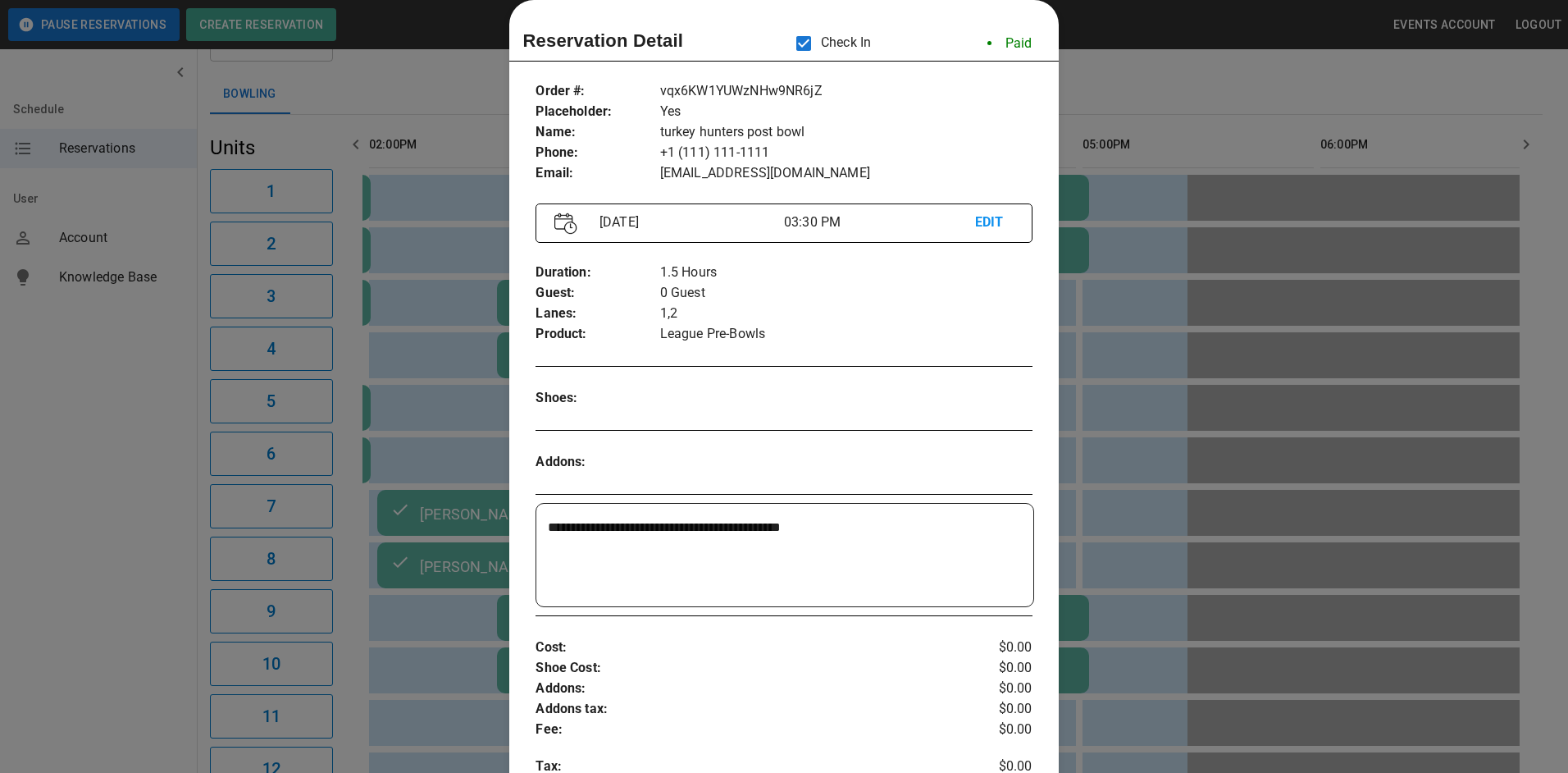
click at [1208, 65] on div at bounding box center [784, 386] width 1568 height 773
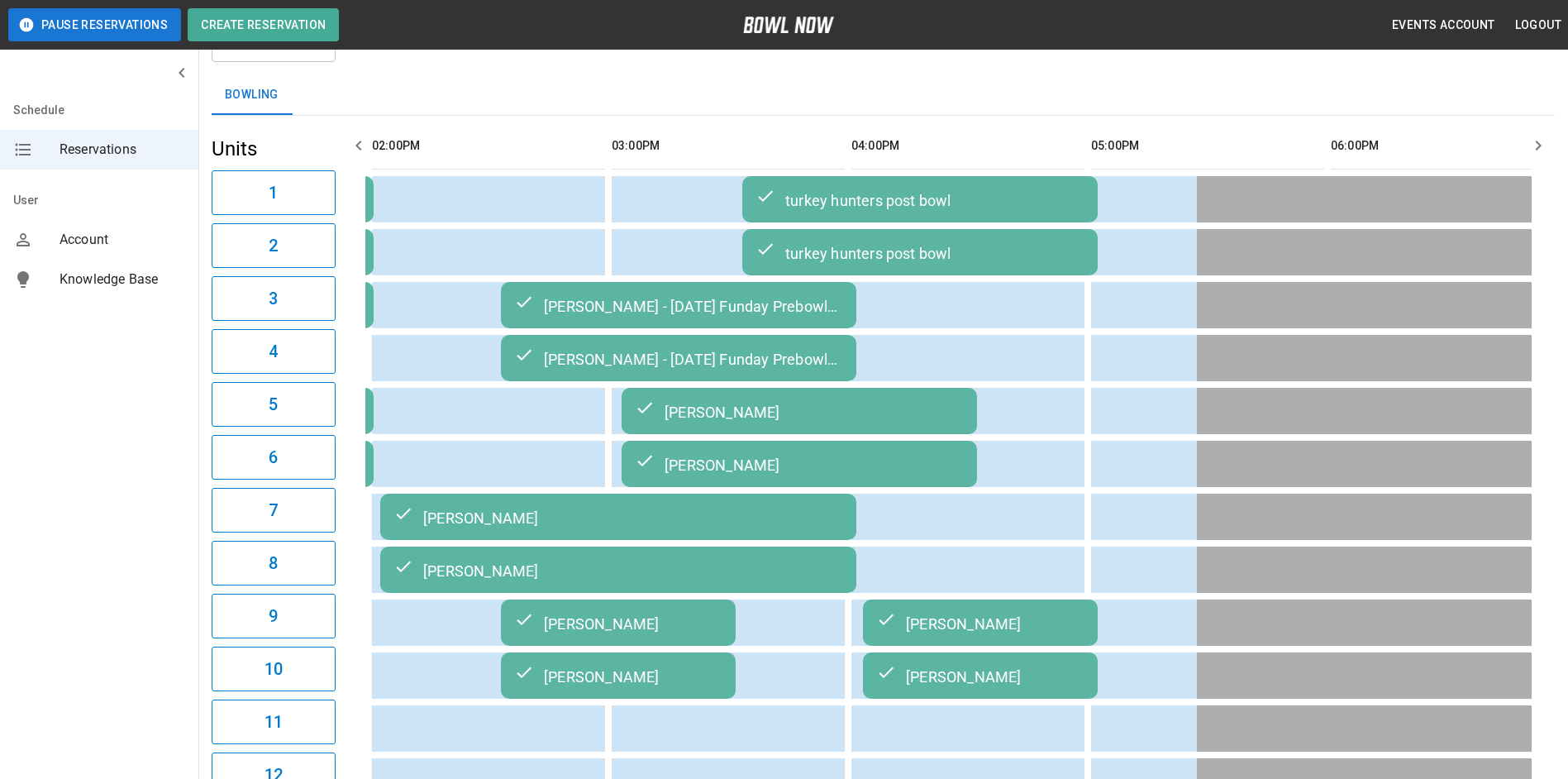
scroll to position [0, 0]
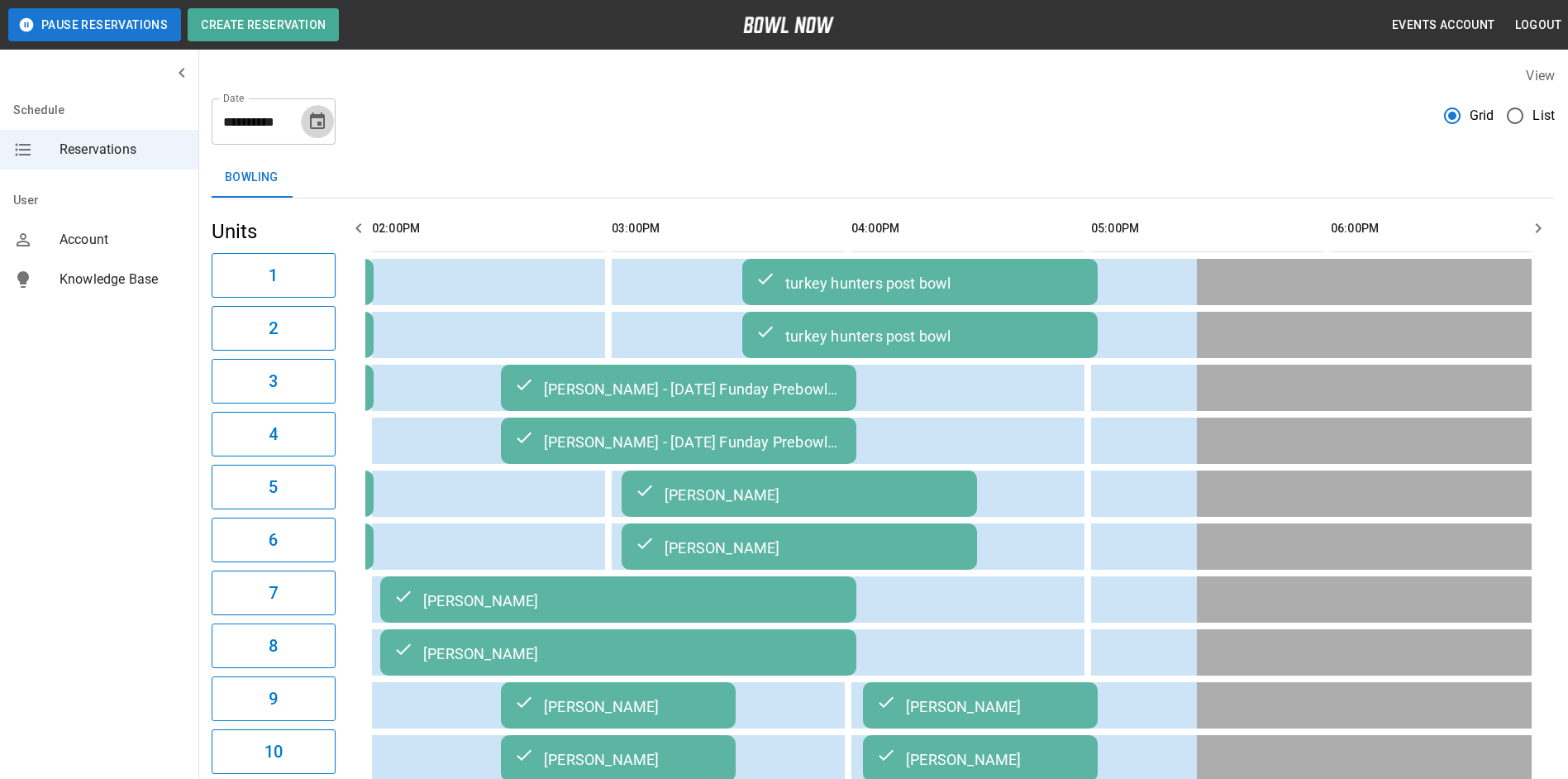
click at [312, 112] on icon "Choose date, selected date is Sep 26, 2025" at bounding box center [318, 121] width 20 height 20
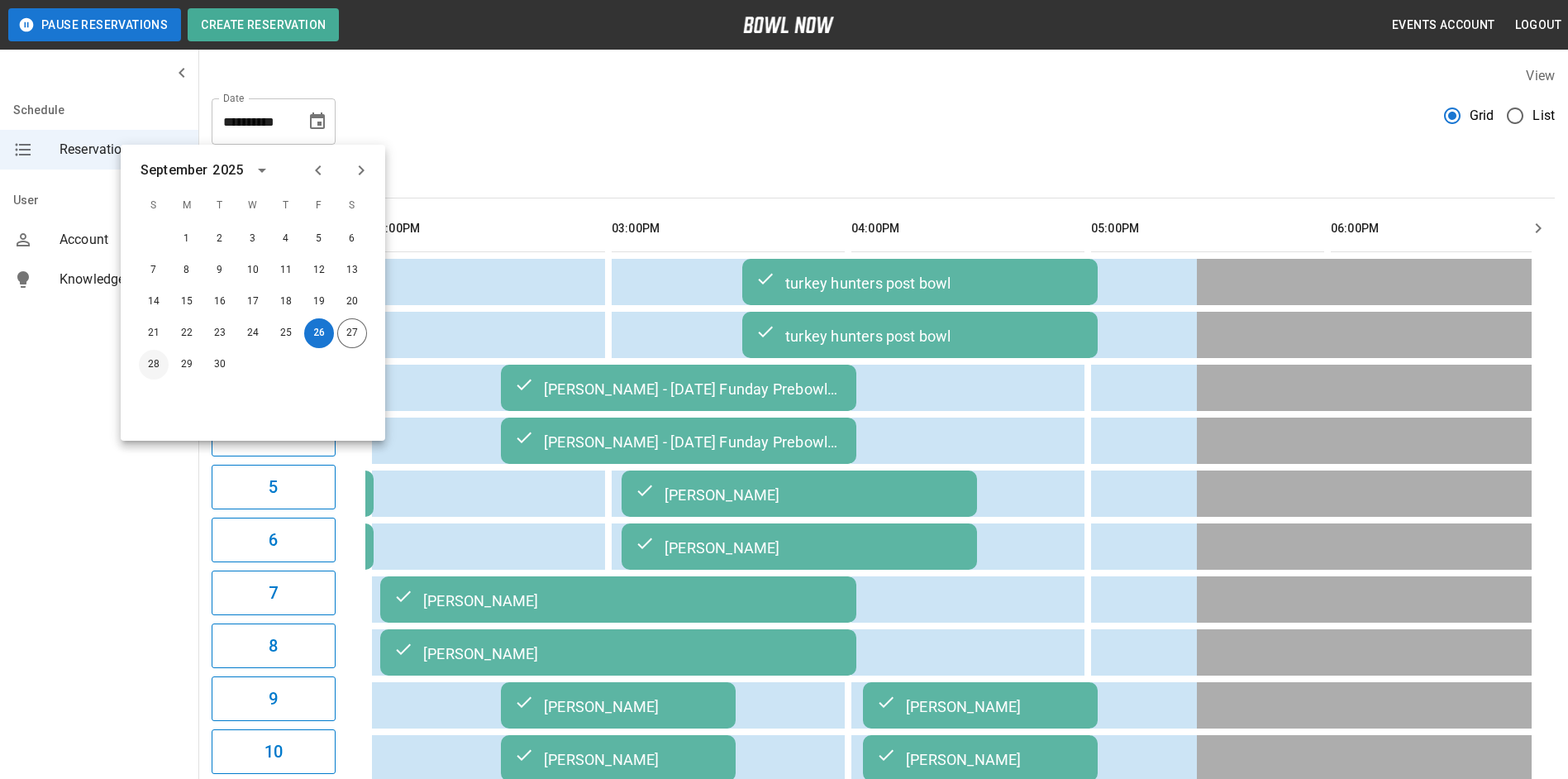
click at [158, 366] on button "28" at bounding box center [153, 364] width 29 height 29
type input "**********"
